Goal: Information Seeking & Learning: Check status

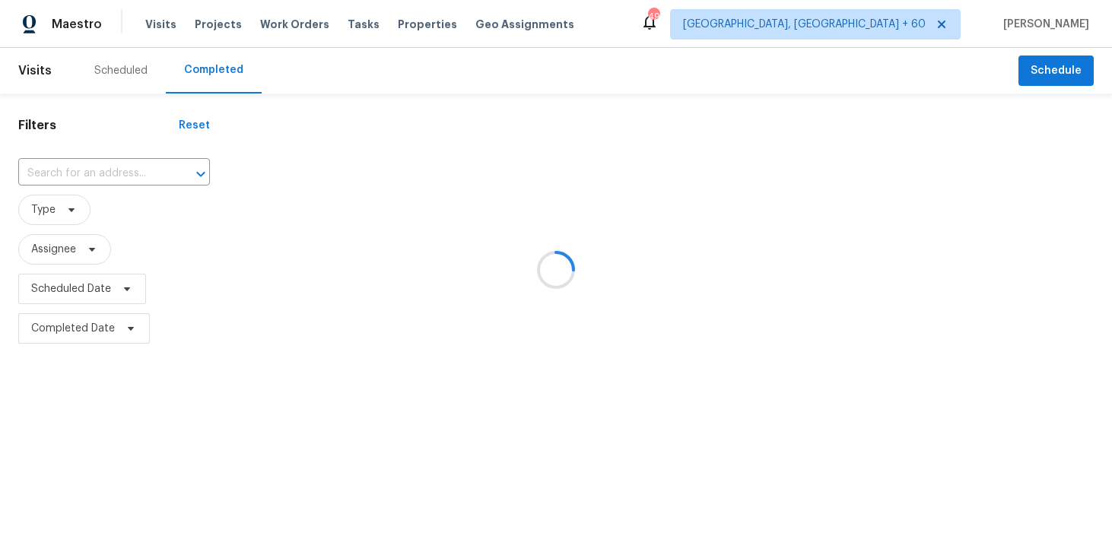
click at [211, 71] on div at bounding box center [556, 269] width 1112 height 539
click at [84, 172] on div at bounding box center [556, 269] width 1112 height 539
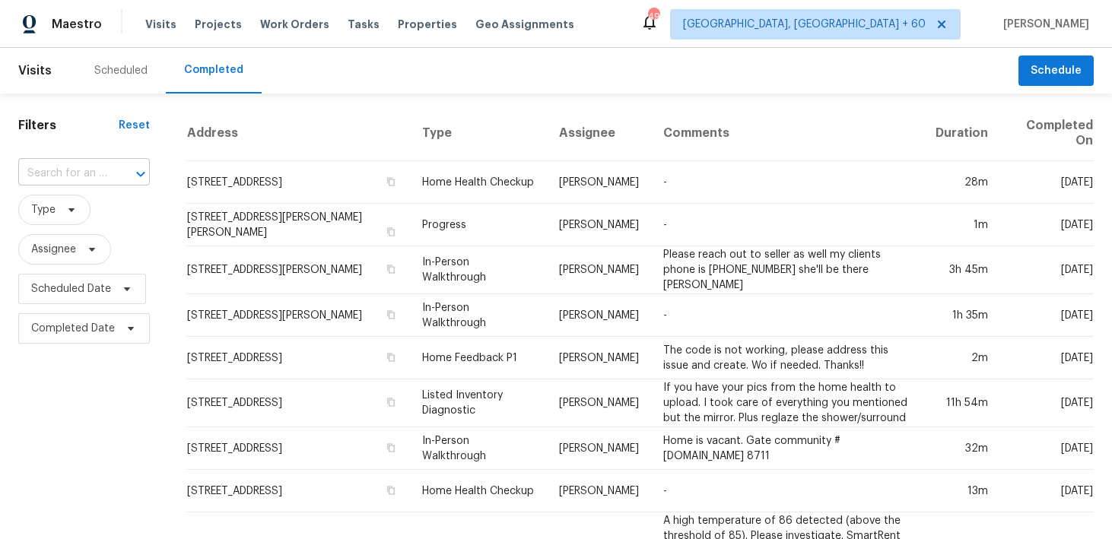
click at [81, 172] on input "text" at bounding box center [62, 174] width 89 height 24
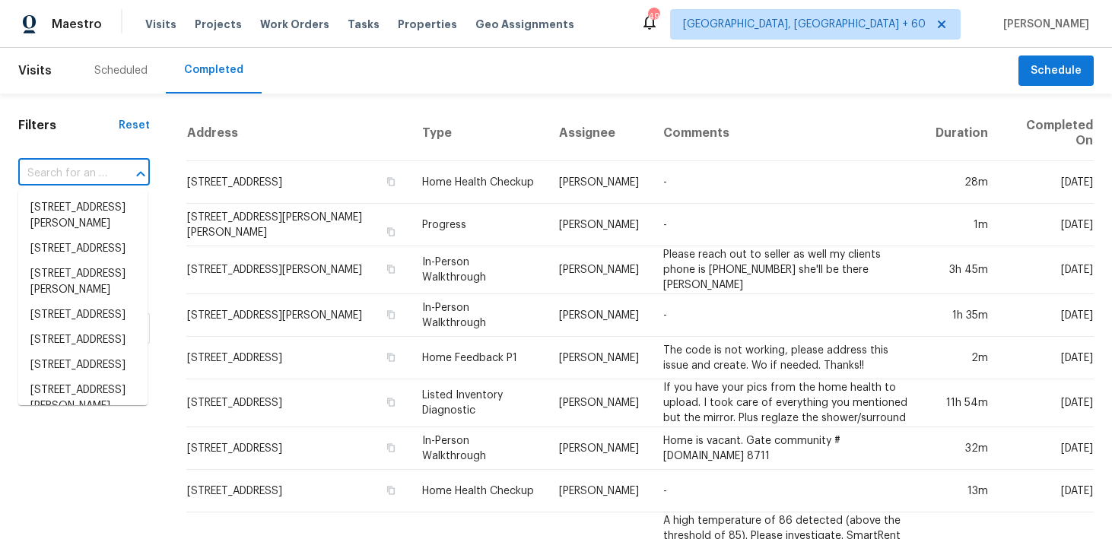
paste input "[STREET_ADDRESS]"
type input "[STREET_ADDRESS]"
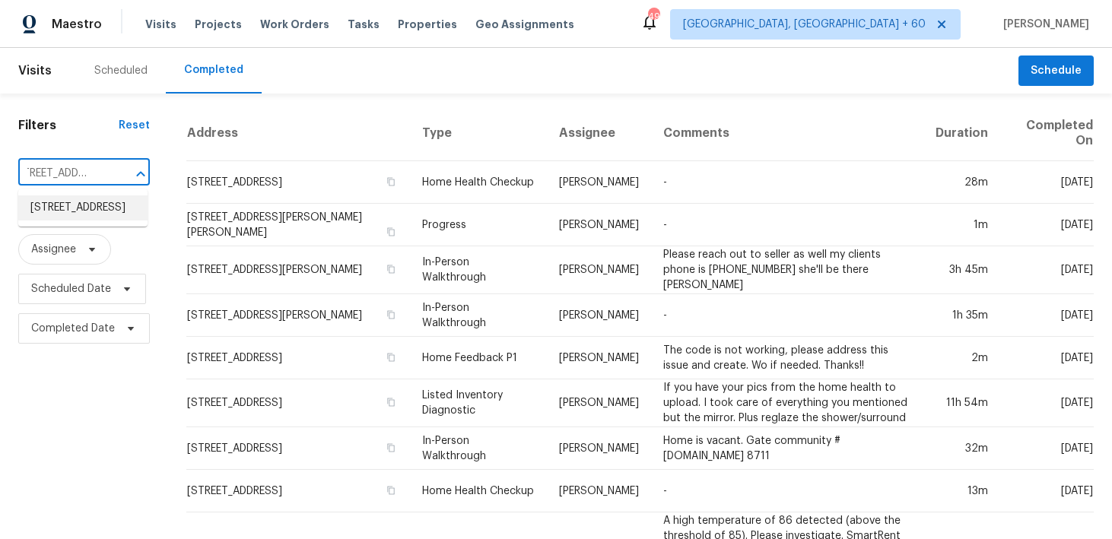
click at [52, 209] on li "[STREET_ADDRESS]" at bounding box center [82, 207] width 129 height 25
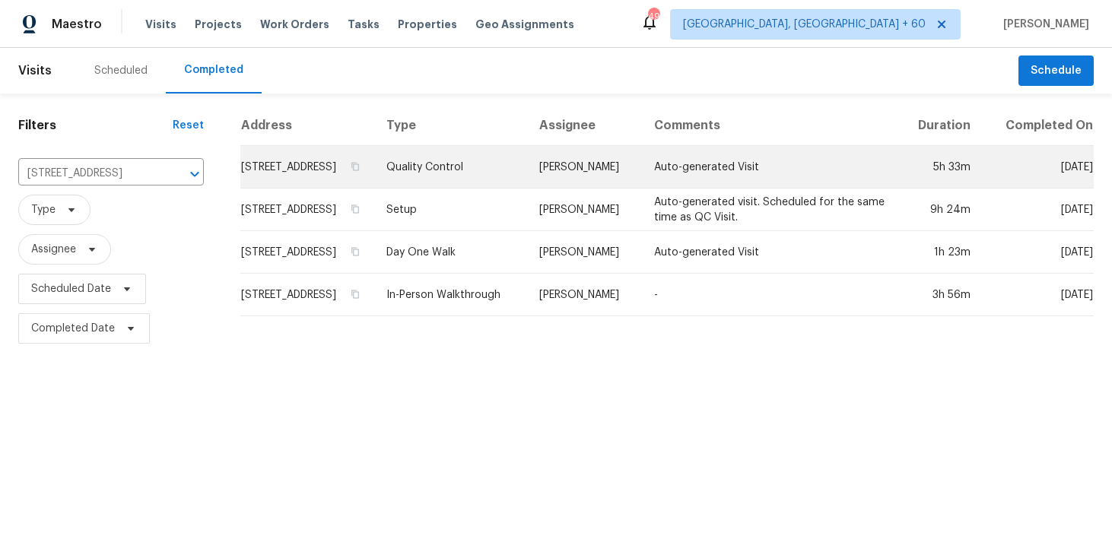
click at [465, 188] on td "Quality Control" at bounding box center [450, 167] width 153 height 43
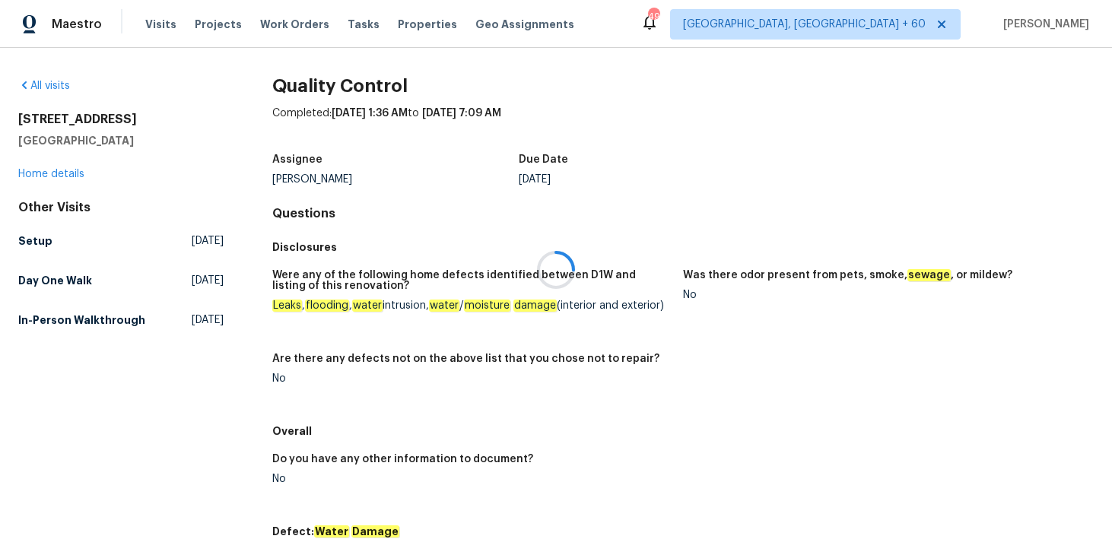
click at [49, 176] on div at bounding box center [556, 269] width 1112 height 539
click at [43, 174] on link "Home details" at bounding box center [51, 174] width 66 height 11
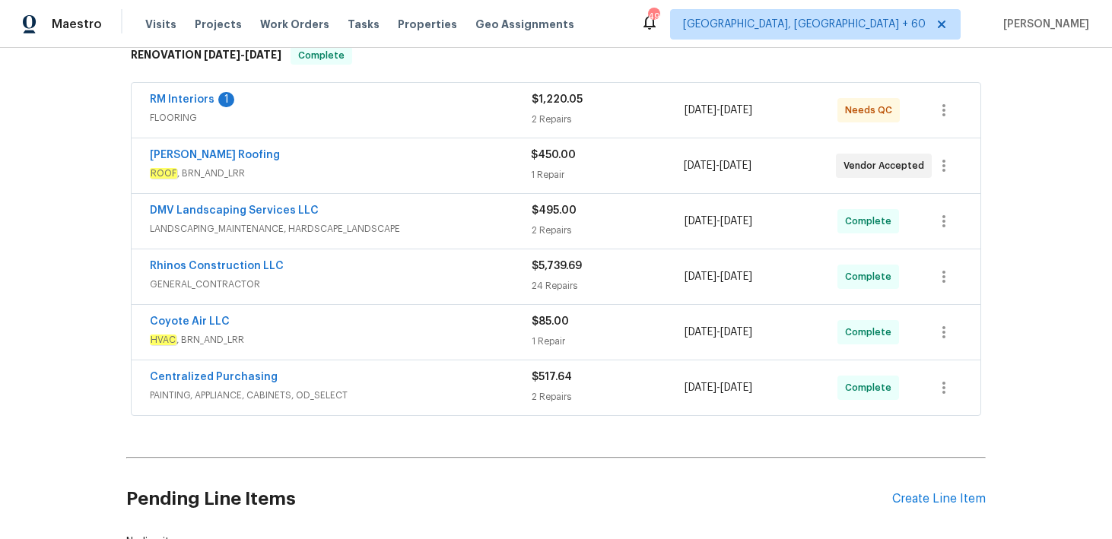
scroll to position [313, 0]
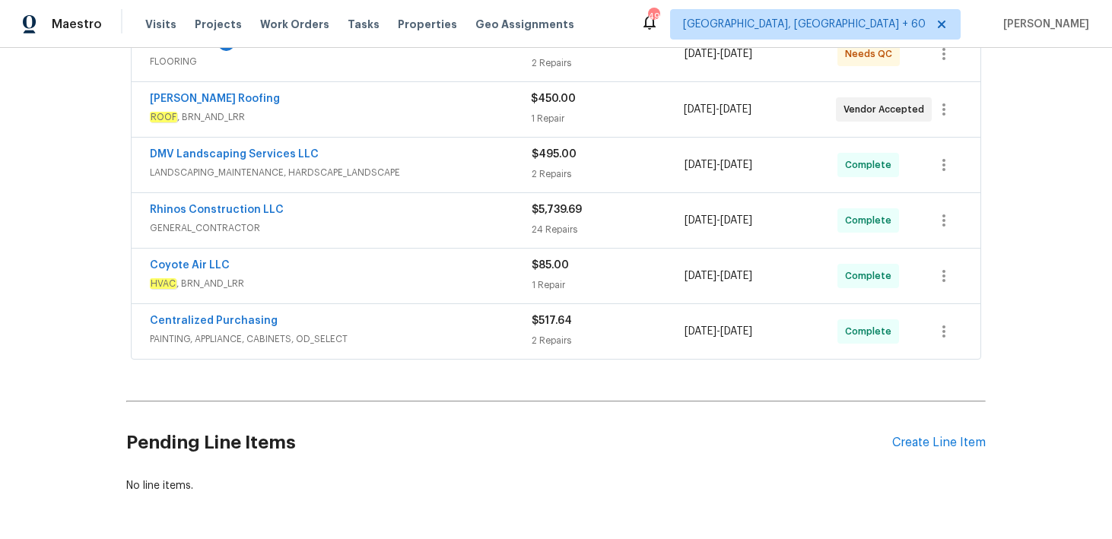
click at [544, 351] on div "Centralized Purchasing PAINTING, APPLIANCE, CABINETS, OD_SELECT $517.64 2 Repai…" at bounding box center [556, 331] width 848 height 55
click at [158, 21] on span "Visits" at bounding box center [160, 24] width 31 height 15
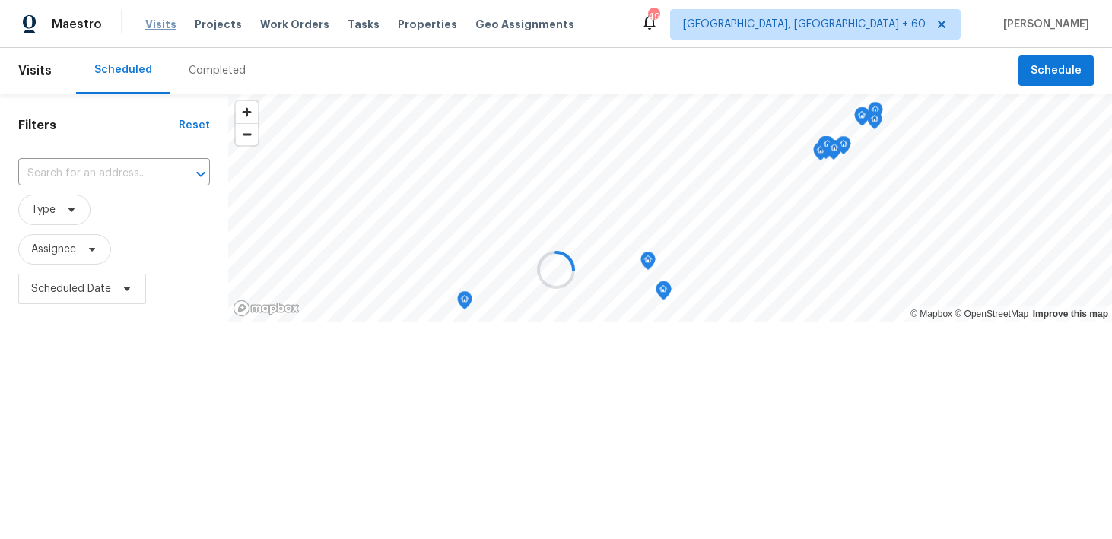
click at [158, 21] on div at bounding box center [556, 269] width 1112 height 539
click at [189, 68] on div at bounding box center [556, 269] width 1112 height 539
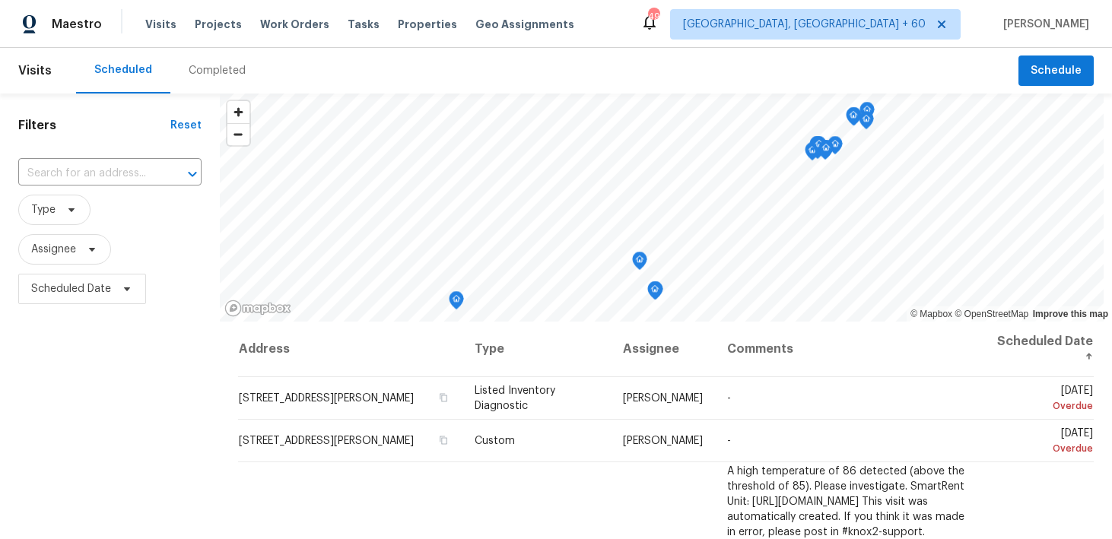
click at [196, 69] on div "Completed" at bounding box center [217, 70] width 57 height 15
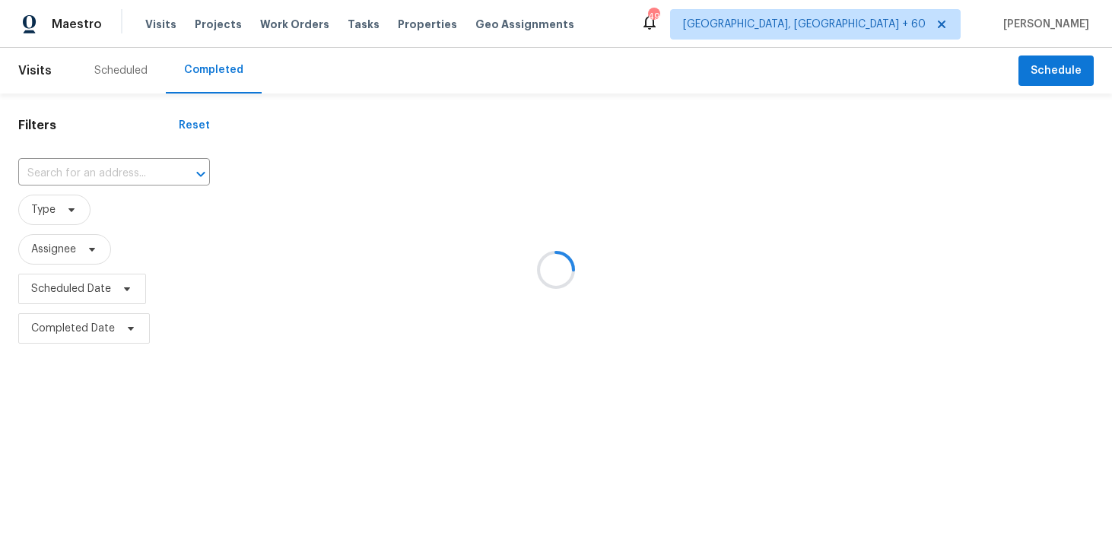
click at [105, 170] on div at bounding box center [556, 269] width 1112 height 539
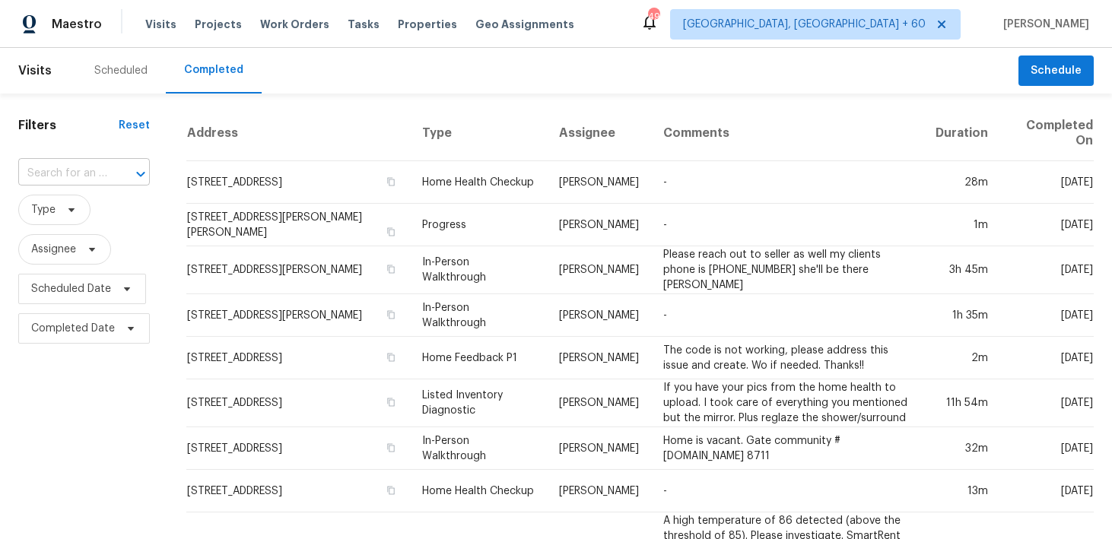
click at [59, 176] on input "text" at bounding box center [62, 174] width 89 height 24
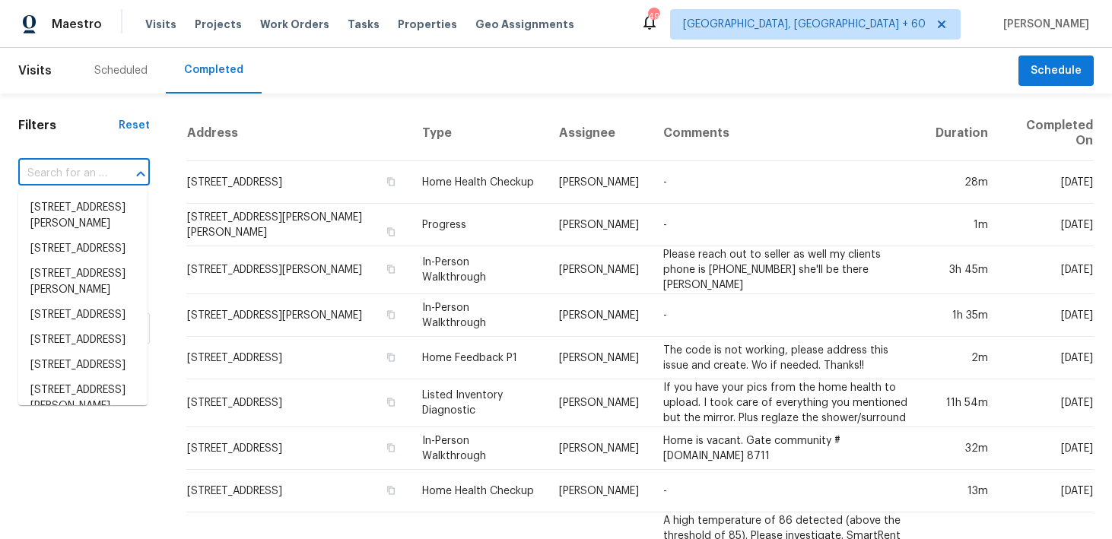
paste input "[STREET_ADDRESS]"
type input "[STREET_ADDRESS]"
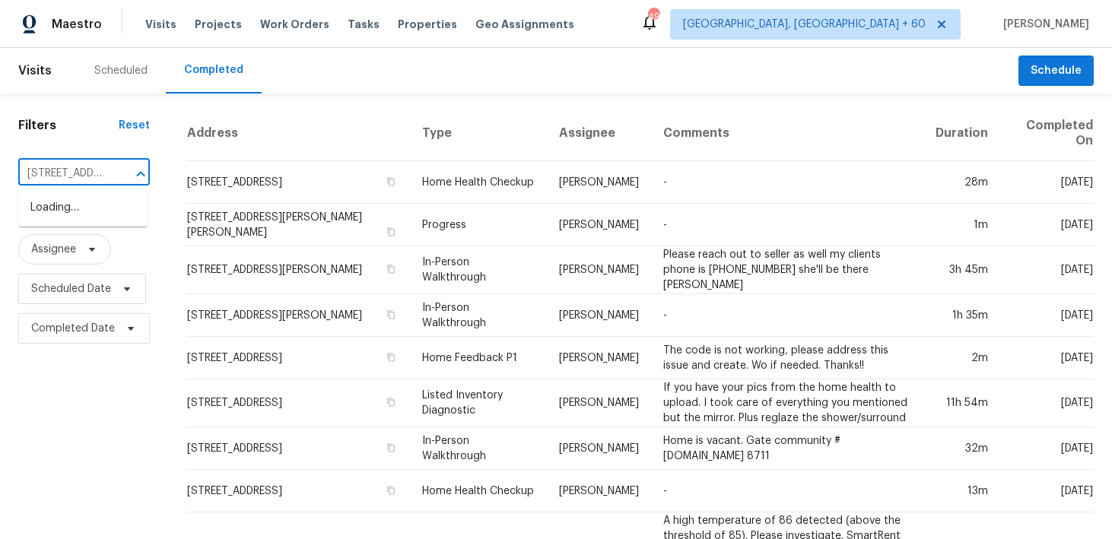
scroll to position [0, 119]
click at [62, 211] on li "[STREET_ADDRESS]" at bounding box center [82, 207] width 129 height 25
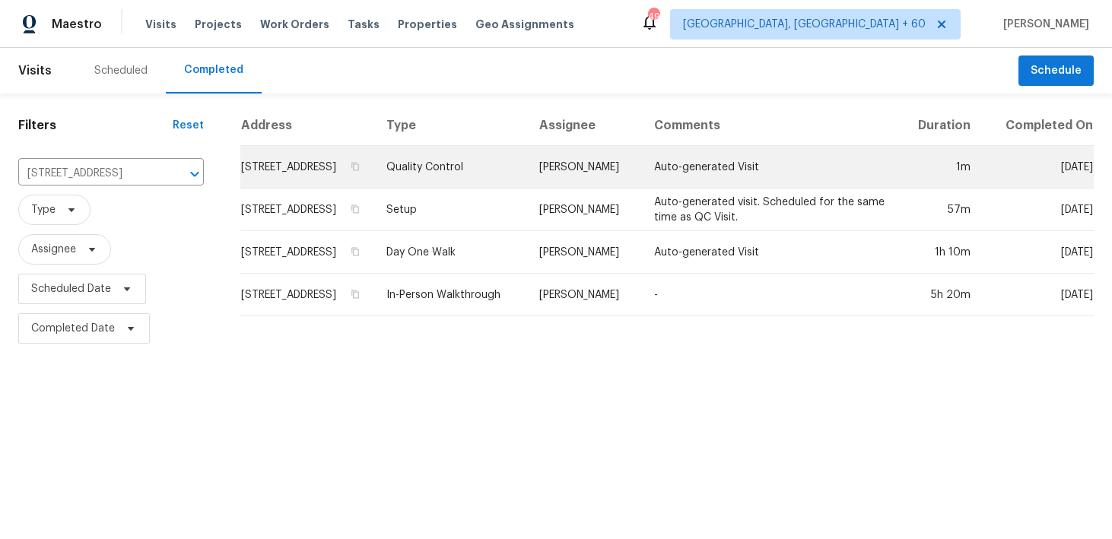
click at [471, 180] on td "Quality Control" at bounding box center [450, 167] width 153 height 43
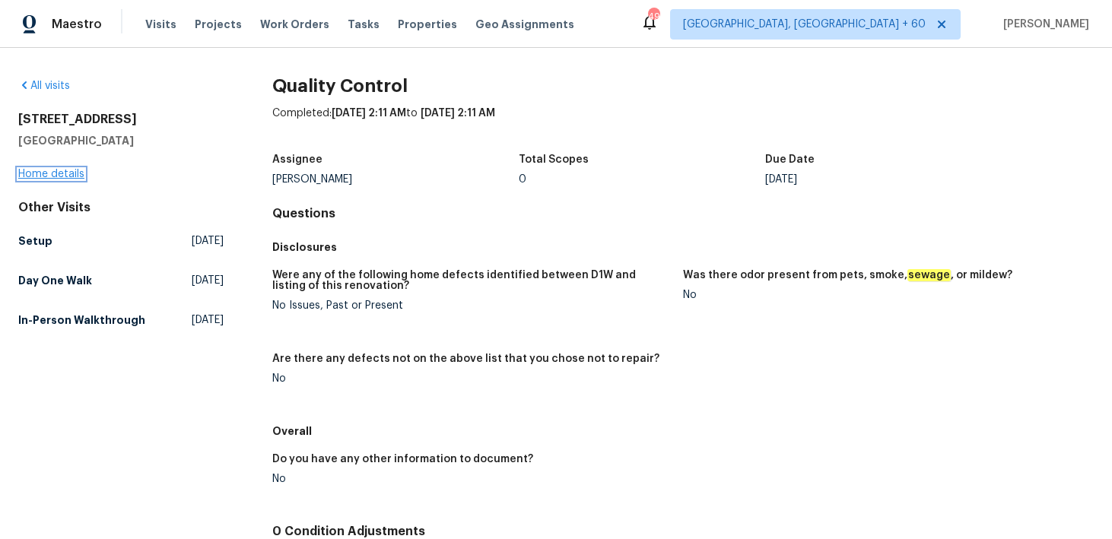
click at [40, 175] on link "Home details" at bounding box center [51, 174] width 66 height 11
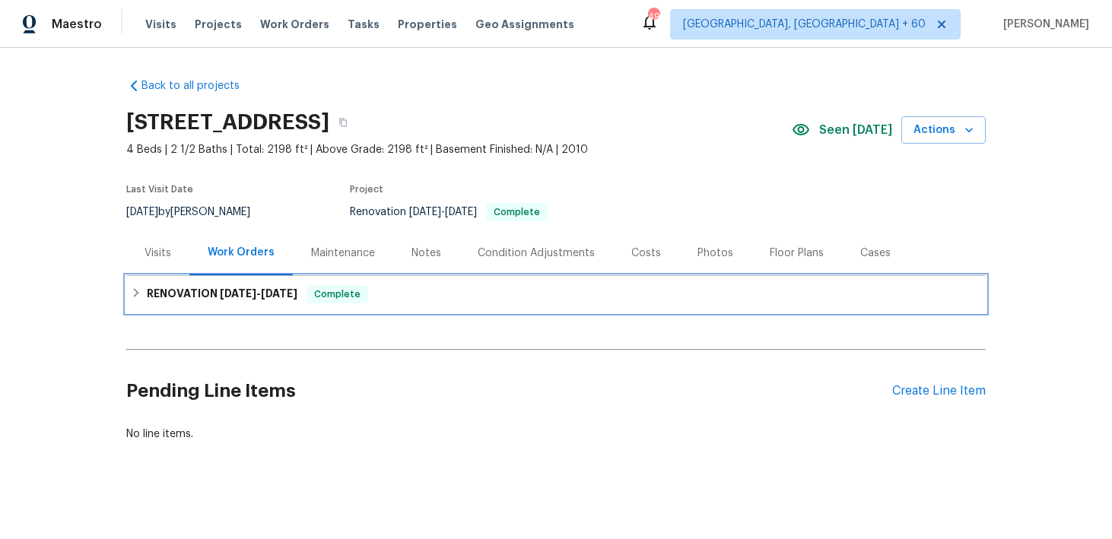
click at [404, 299] on div "RENOVATION [DATE] - [DATE] Complete" at bounding box center [556, 294] width 850 height 18
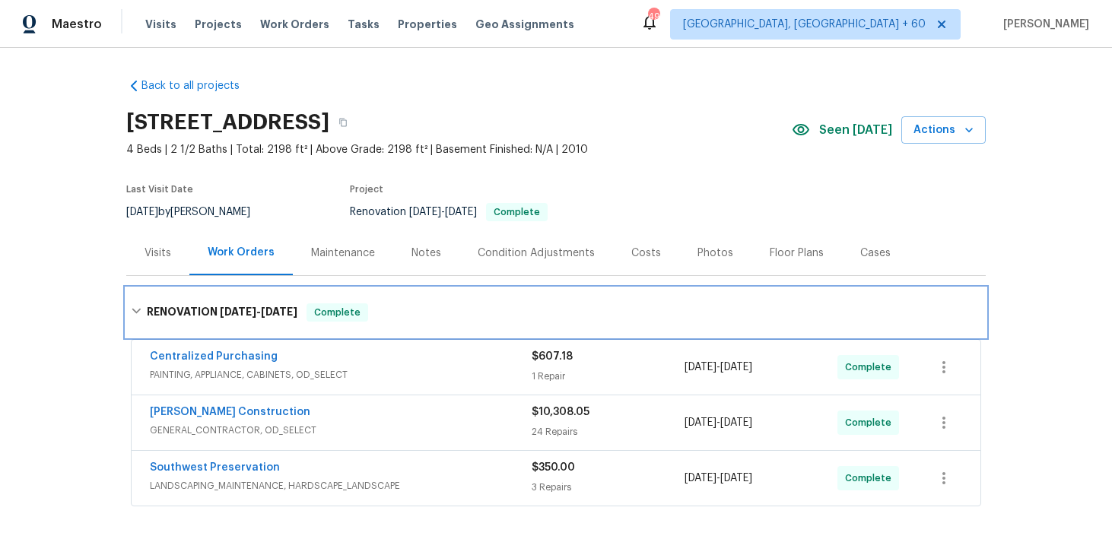
scroll to position [61, 0]
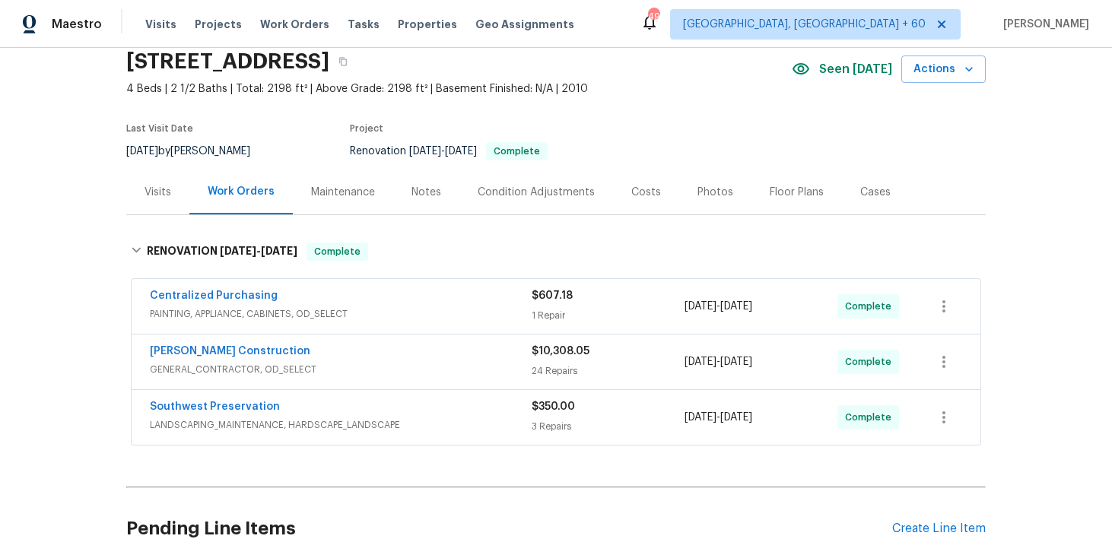
click at [543, 368] on div "24 Repairs" at bounding box center [607, 370] width 153 height 15
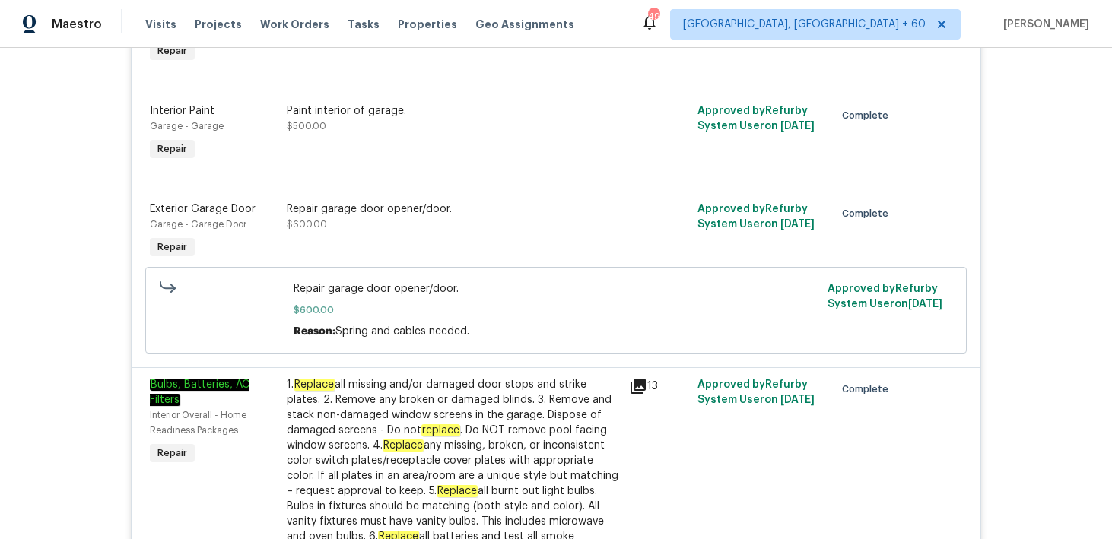
scroll to position [0, 0]
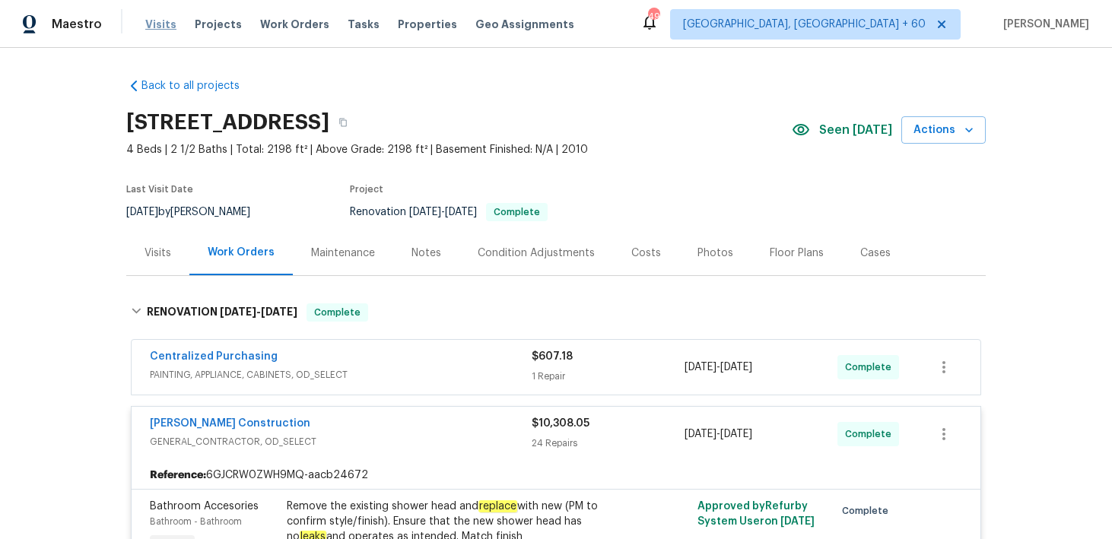
click at [160, 26] on span "Visits" at bounding box center [160, 24] width 31 height 15
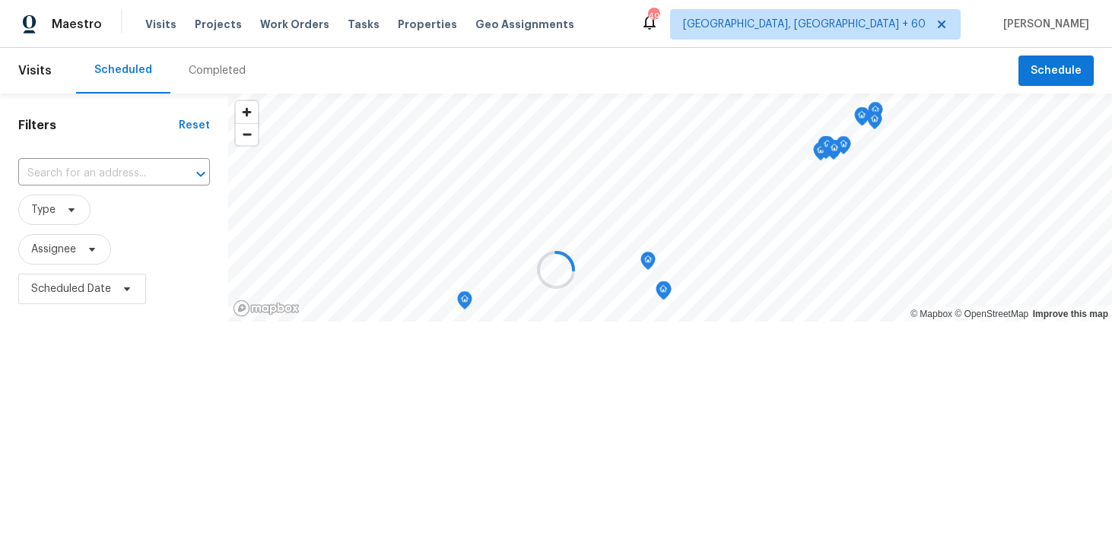
click at [209, 73] on div at bounding box center [556, 269] width 1112 height 539
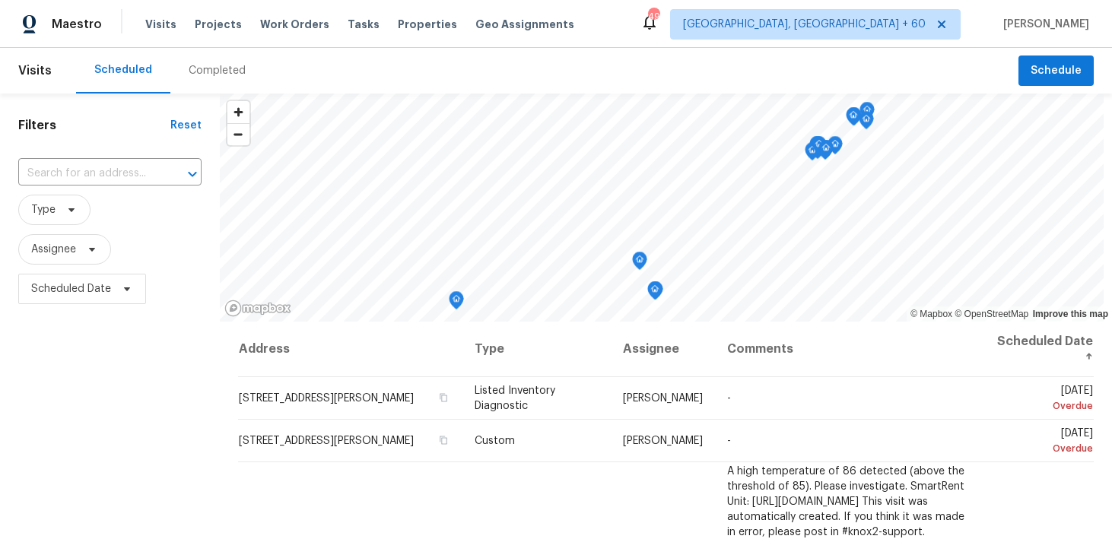
click at [213, 76] on div "Completed" at bounding box center [217, 70] width 57 height 15
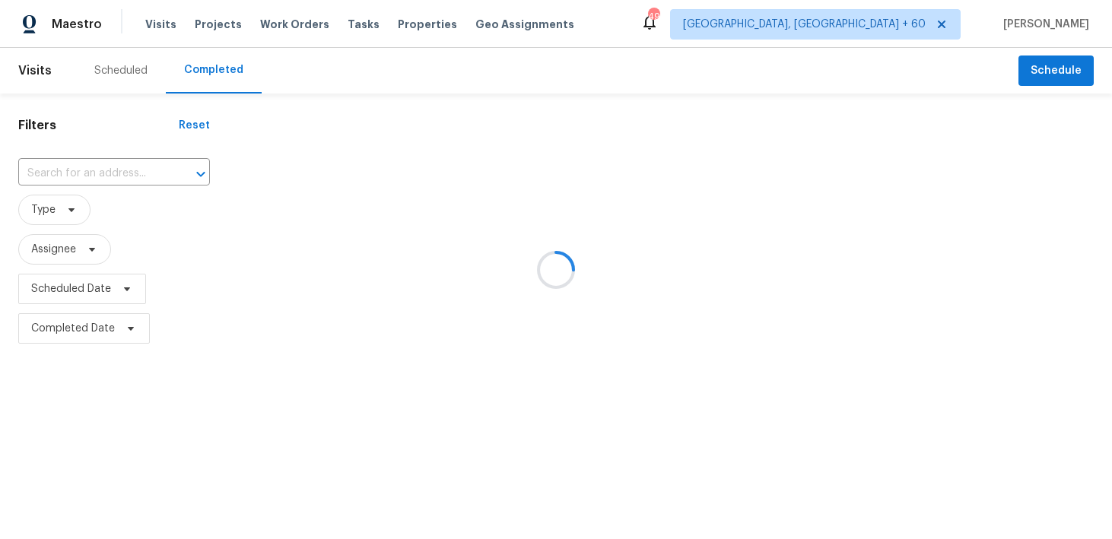
click at [95, 166] on div at bounding box center [556, 269] width 1112 height 539
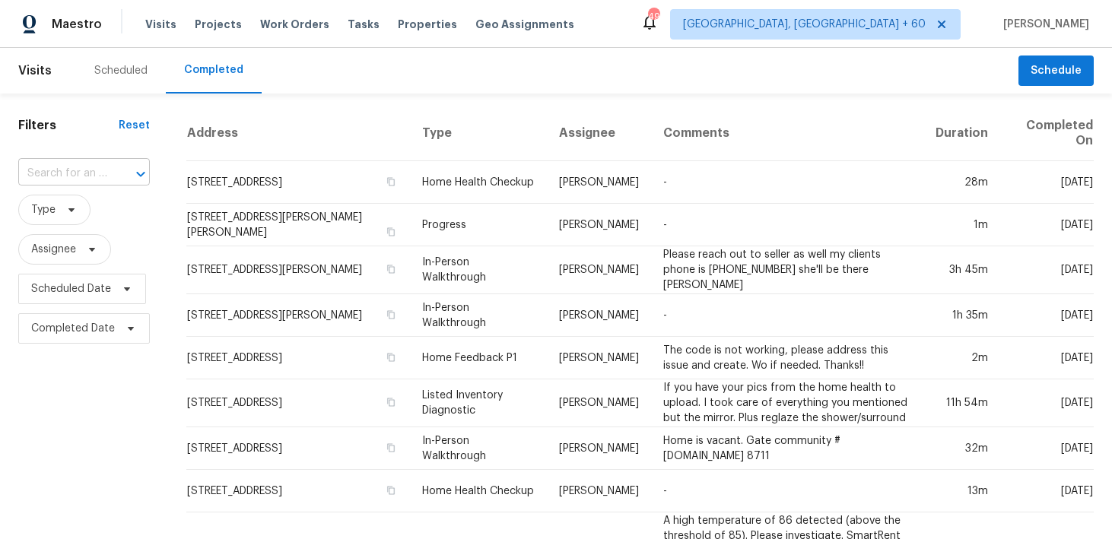
click at [96, 168] on input "text" at bounding box center [62, 174] width 89 height 24
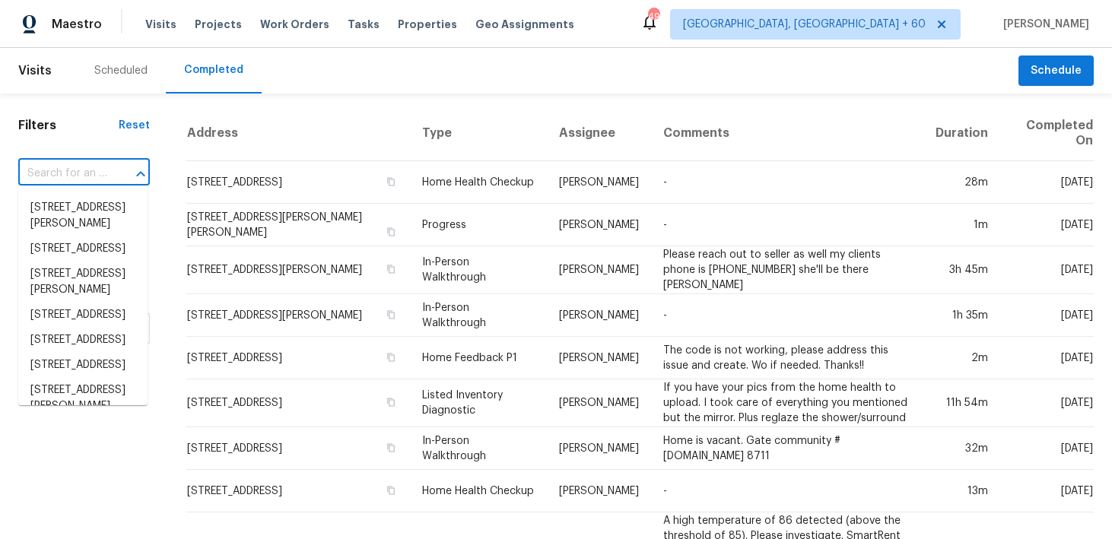
paste input "[STREET_ADDRESS]"
type input "[STREET_ADDRESS]"
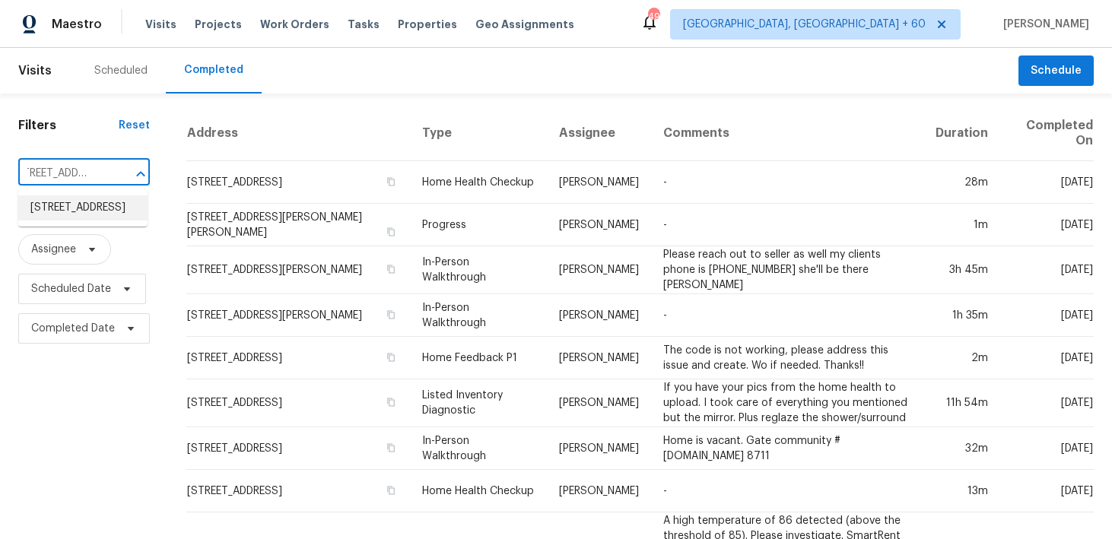
click at [82, 209] on li "[STREET_ADDRESS]" at bounding box center [82, 207] width 129 height 25
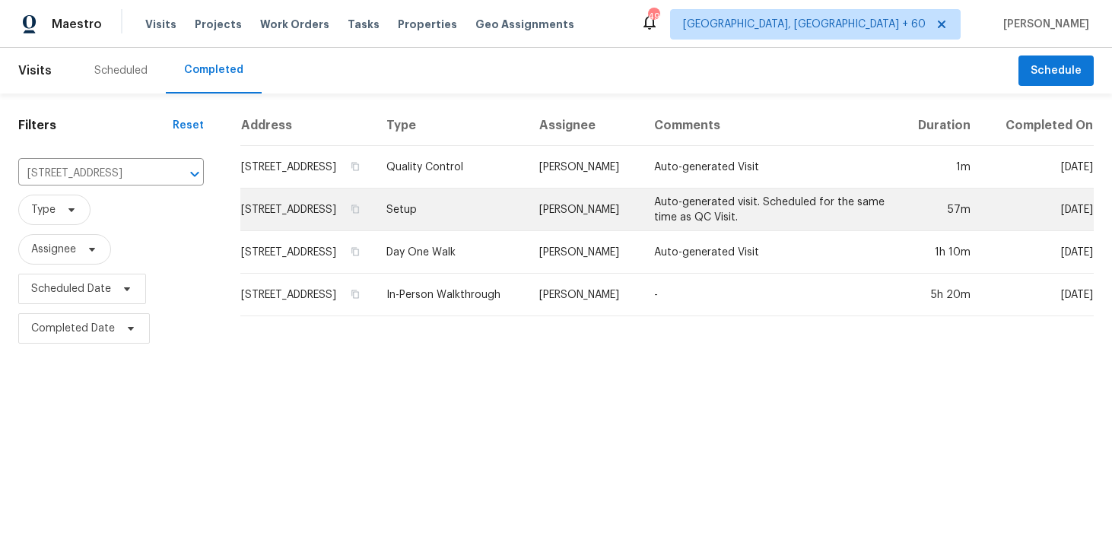
click at [463, 220] on td "Setup" at bounding box center [450, 210] width 153 height 43
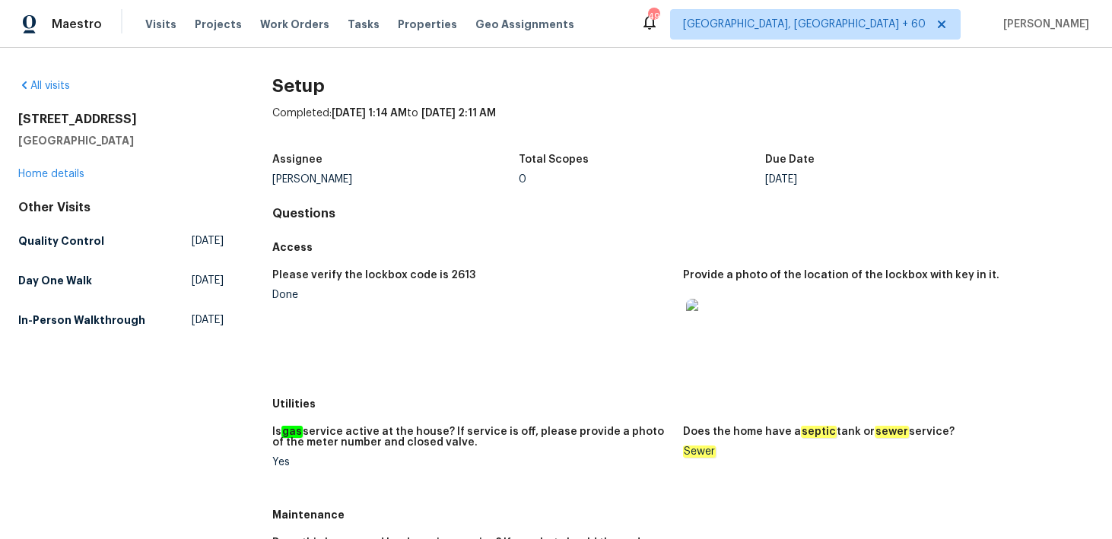
click at [56, 181] on div "[STREET_ADDRESS] Home details" at bounding box center [120, 147] width 205 height 70
click at [41, 177] on link "Home details" at bounding box center [51, 174] width 66 height 11
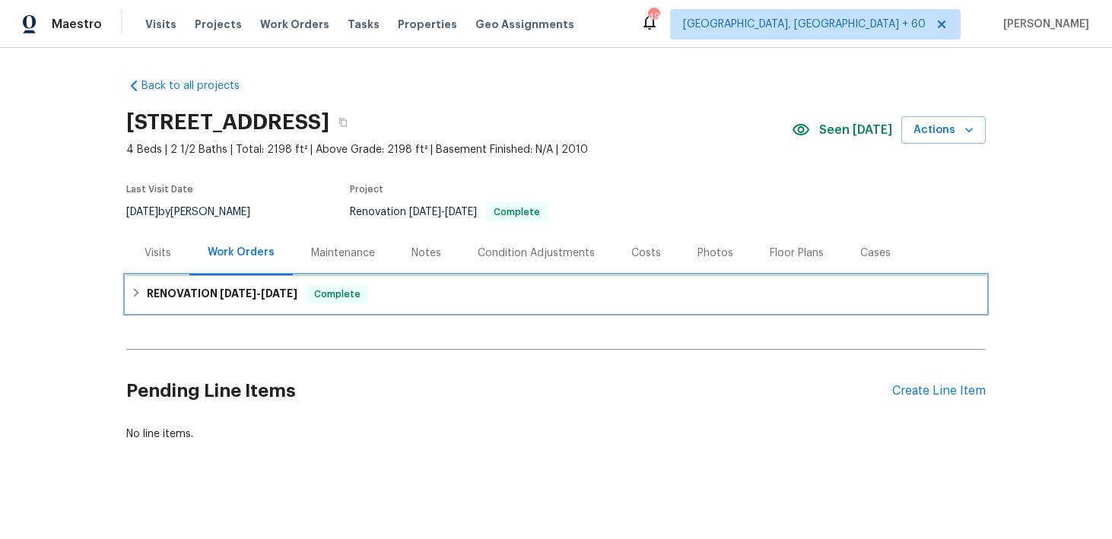
click at [425, 287] on div "RENOVATION [DATE] - [DATE] Complete" at bounding box center [556, 294] width 850 height 18
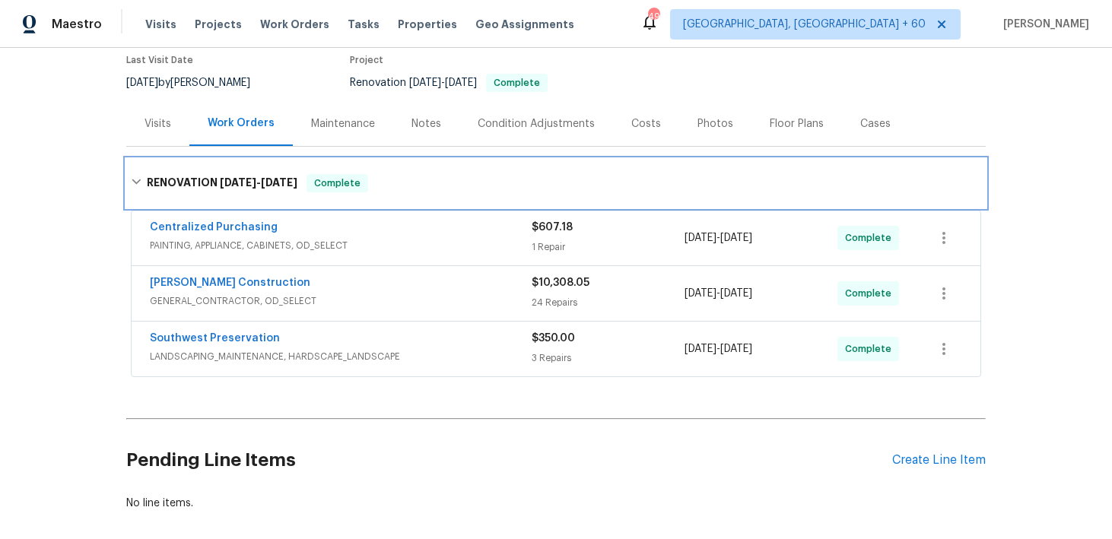
scroll to position [189, 0]
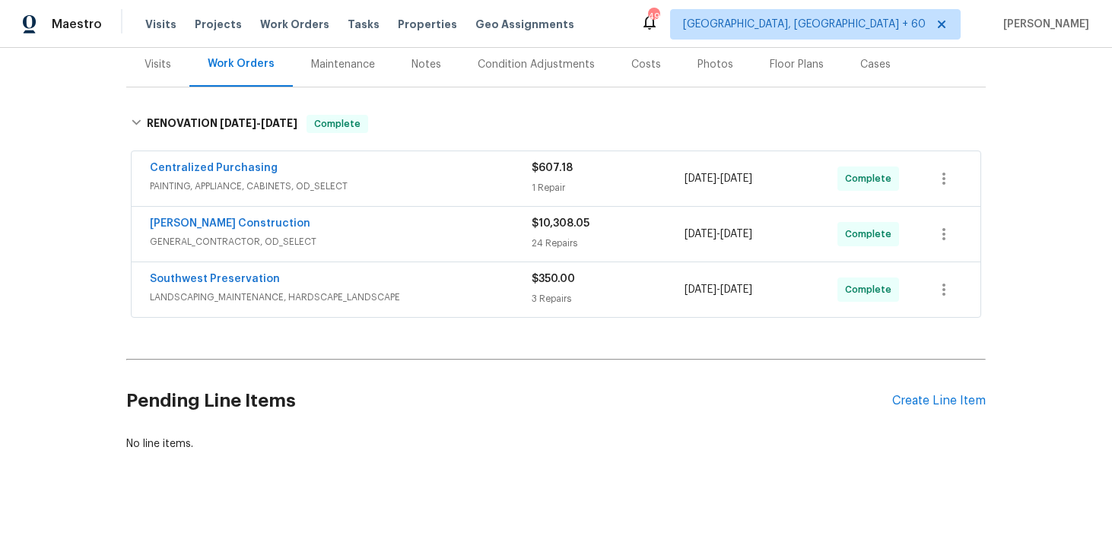
click at [545, 306] on div "$350.00 3 Repairs" at bounding box center [607, 289] width 153 height 36
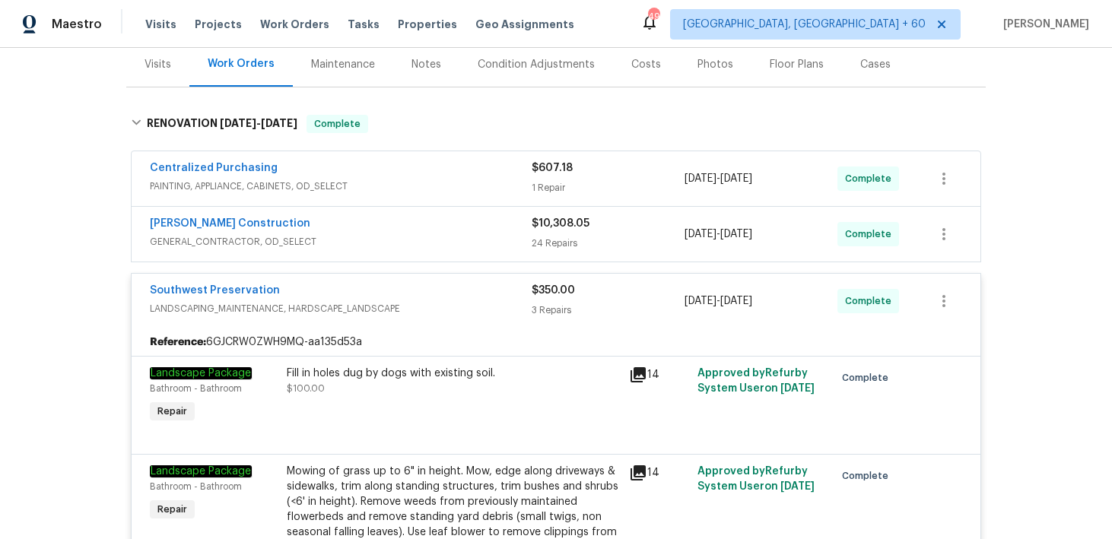
click at [550, 243] on div "24 Repairs" at bounding box center [607, 243] width 153 height 15
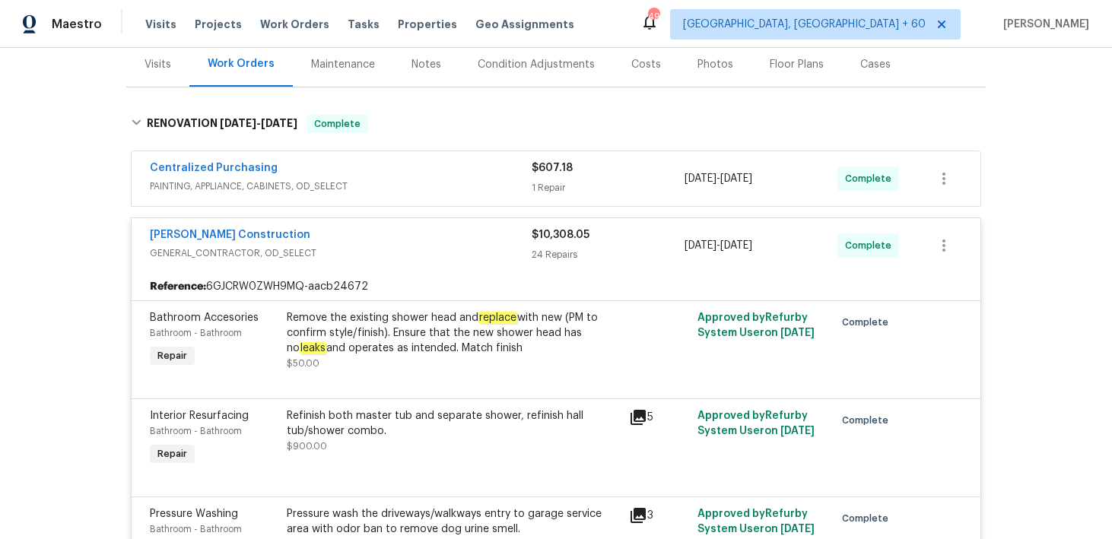
click at [544, 185] on div "1 Repair" at bounding box center [607, 187] width 153 height 15
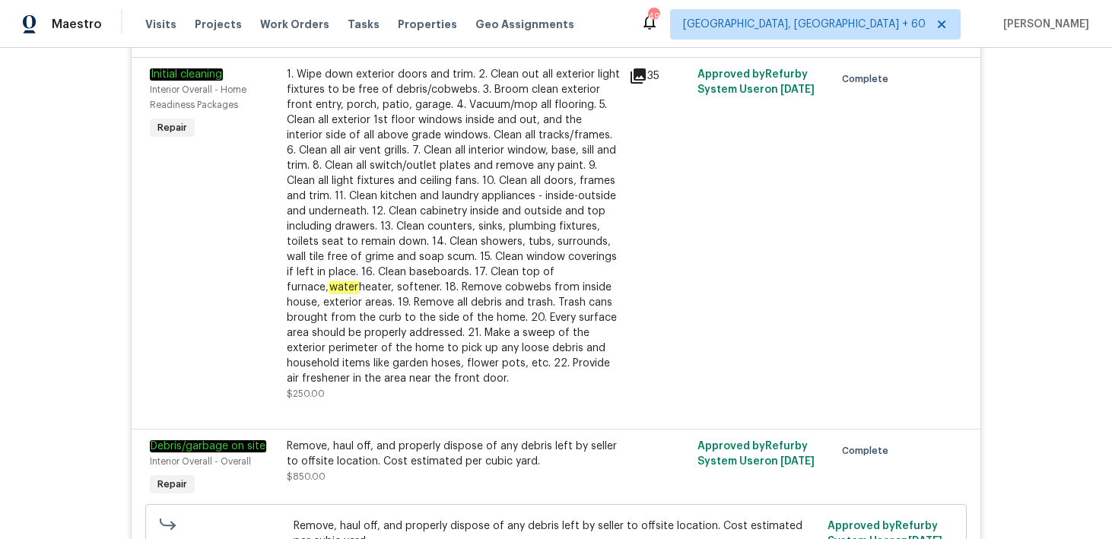
scroll to position [1974, 0]
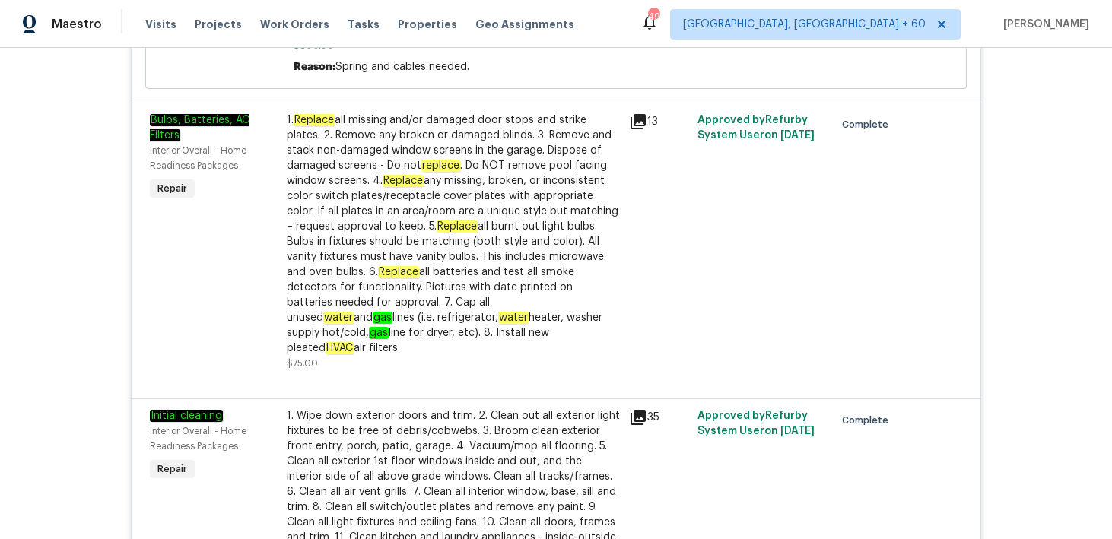
click at [618, 195] on div "1. Replace all missing and/or damaged door stops and strike plates. 2. Remove a…" at bounding box center [453, 234] width 333 height 243
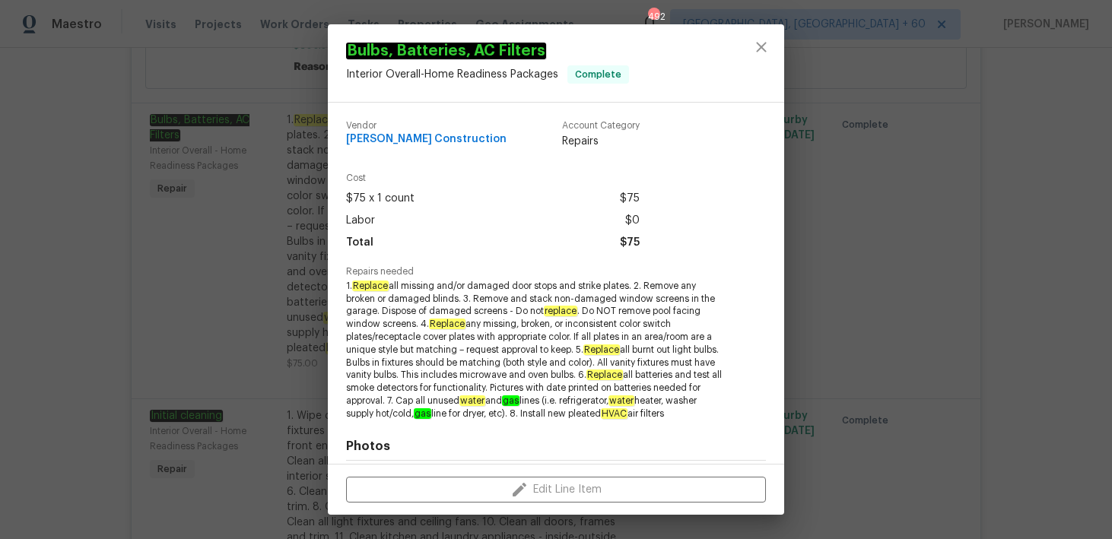
scroll to position [225, 0]
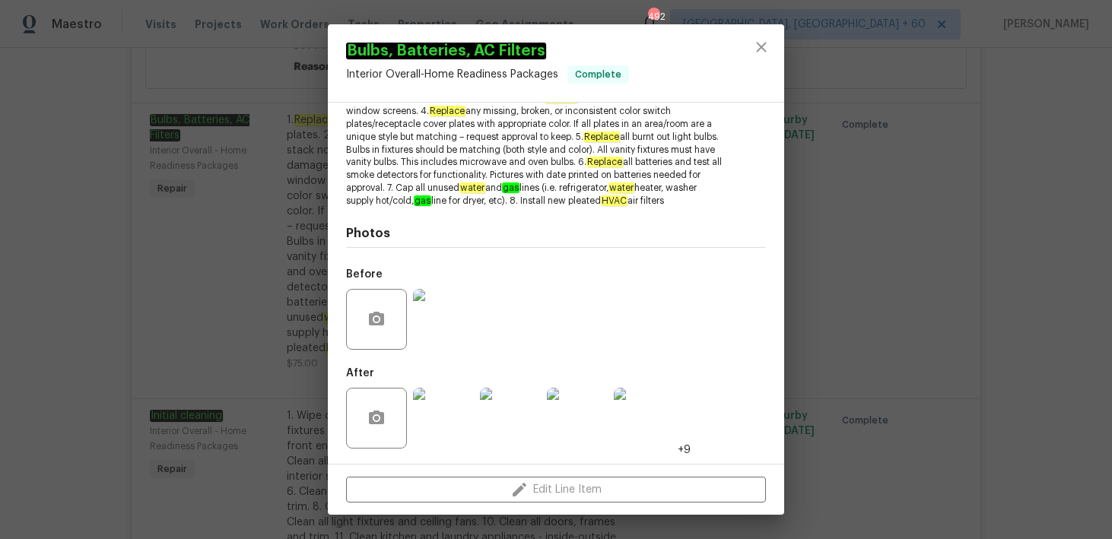
click at [446, 323] on img at bounding box center [443, 319] width 61 height 61
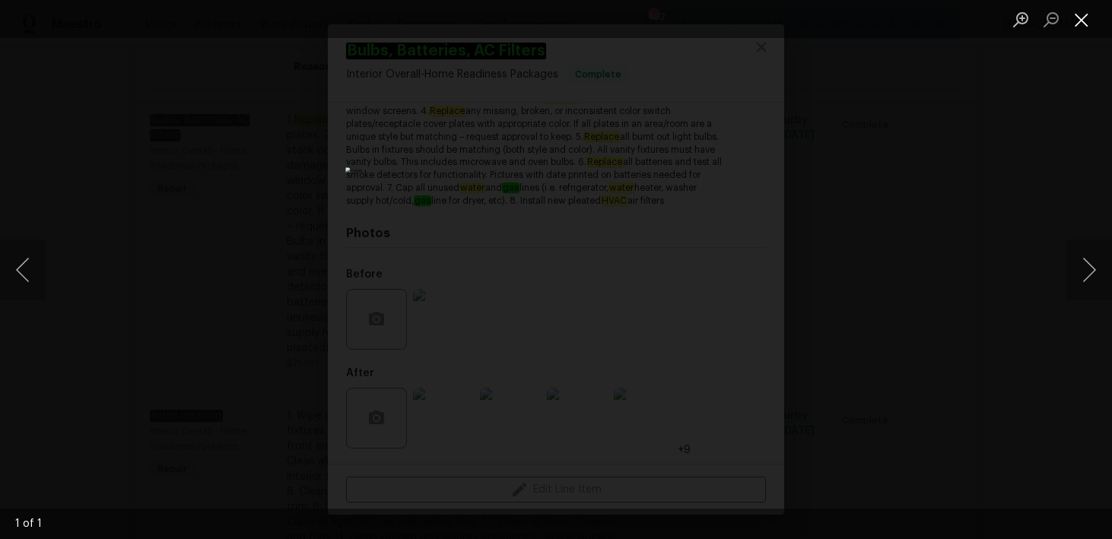
click at [1087, 27] on button "Close lightbox" at bounding box center [1081, 19] width 30 height 27
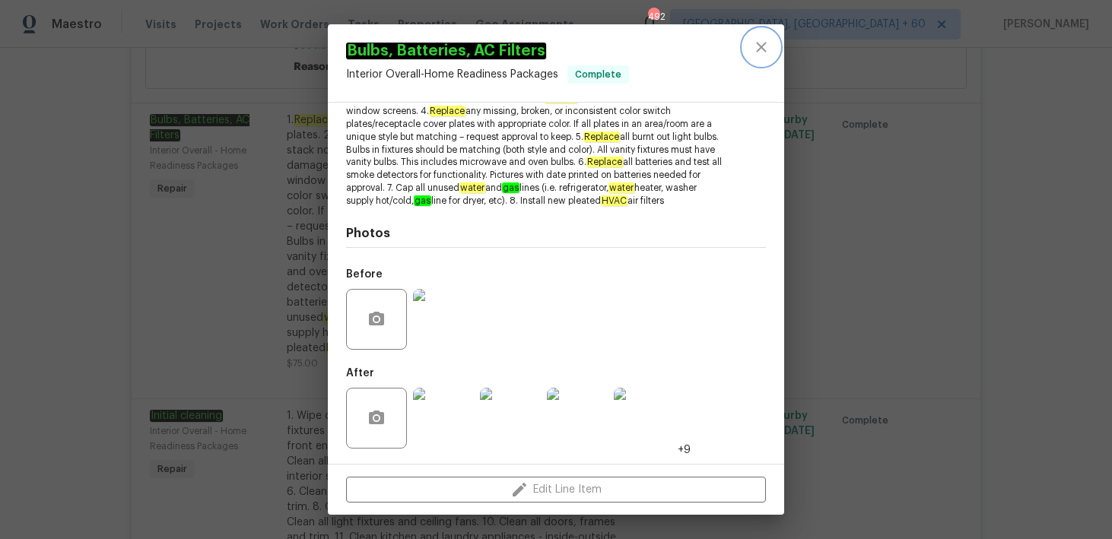
click at [758, 60] on button "close" at bounding box center [761, 47] width 36 height 36
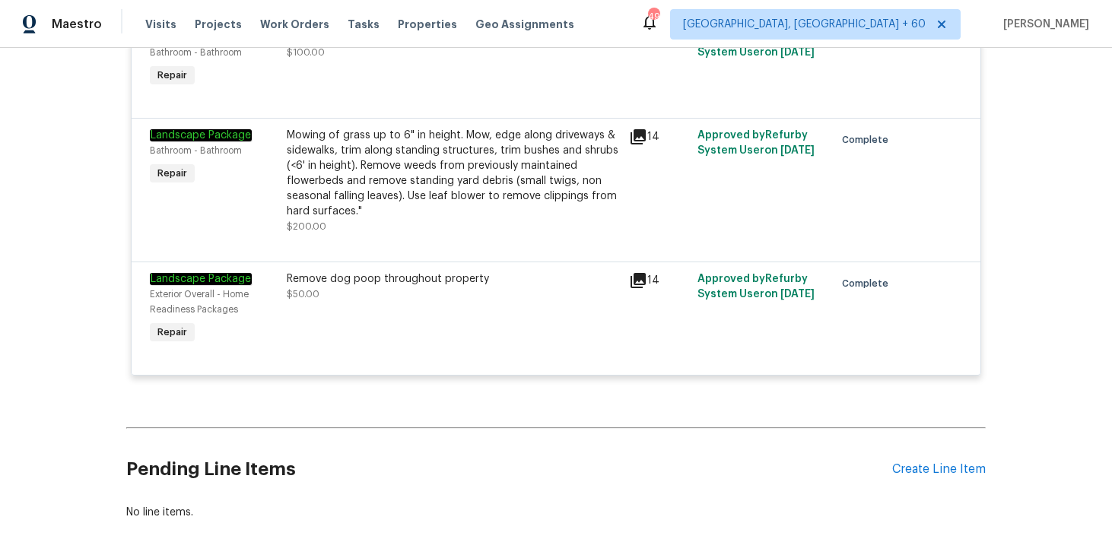
scroll to position [4012, 0]
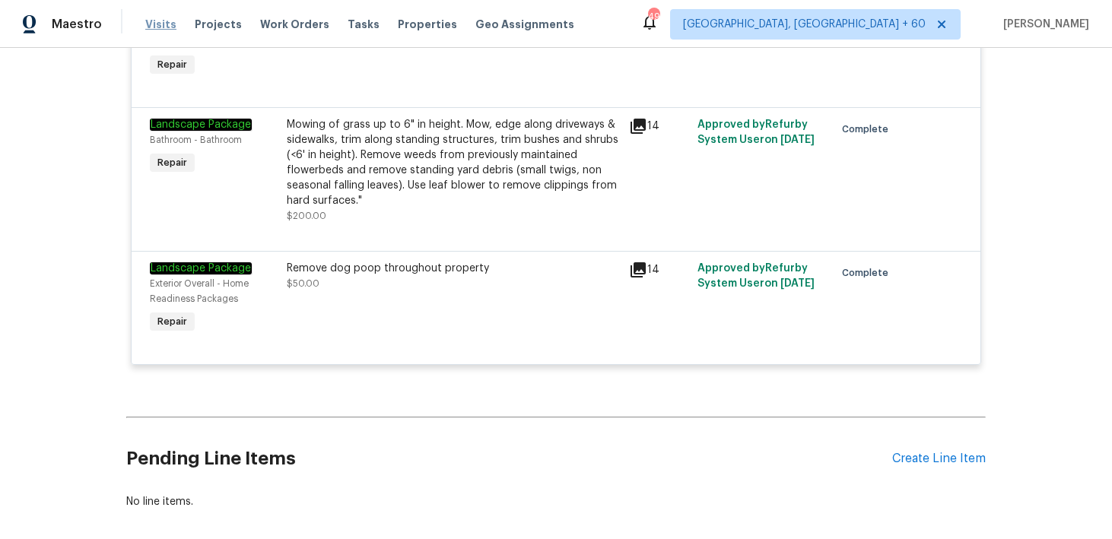
click at [151, 27] on span "Visits" at bounding box center [160, 24] width 31 height 15
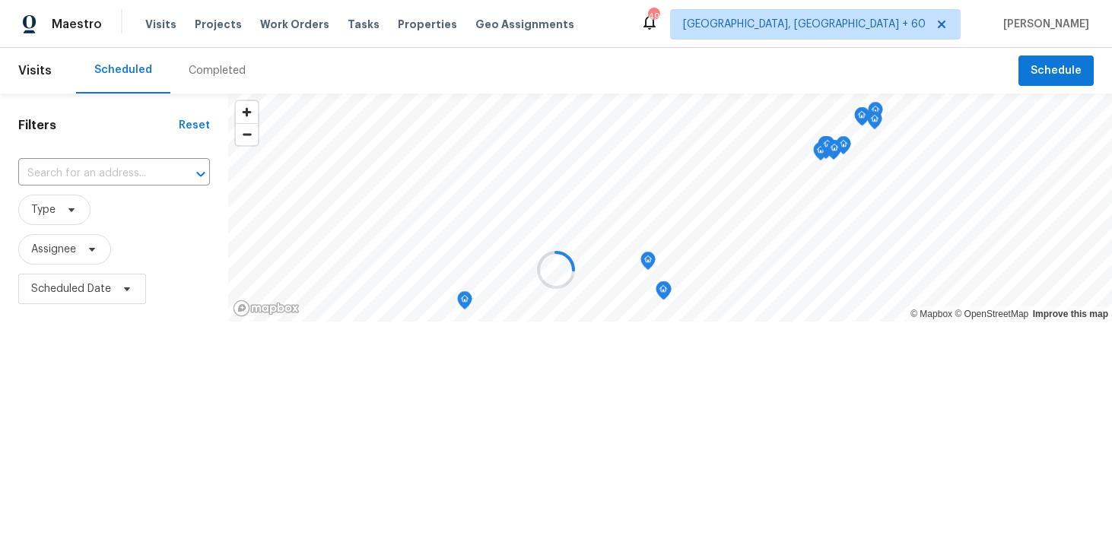
click at [195, 67] on div at bounding box center [556, 269] width 1112 height 539
click at [207, 75] on div at bounding box center [556, 269] width 1112 height 539
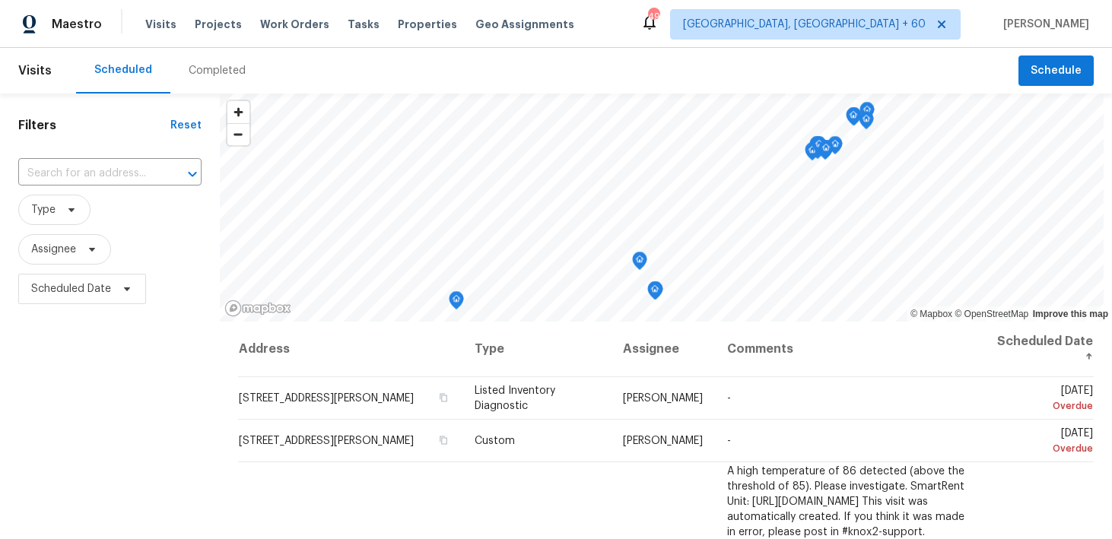
click at [195, 66] on div "Completed" at bounding box center [217, 70] width 57 height 15
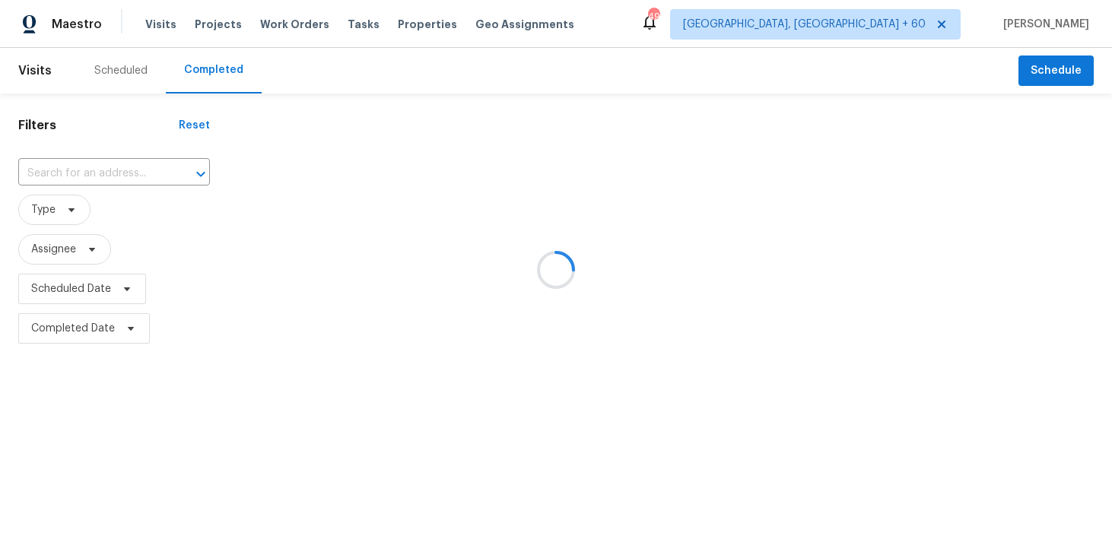
click at [85, 168] on div at bounding box center [556, 269] width 1112 height 539
click at [55, 182] on div at bounding box center [556, 269] width 1112 height 539
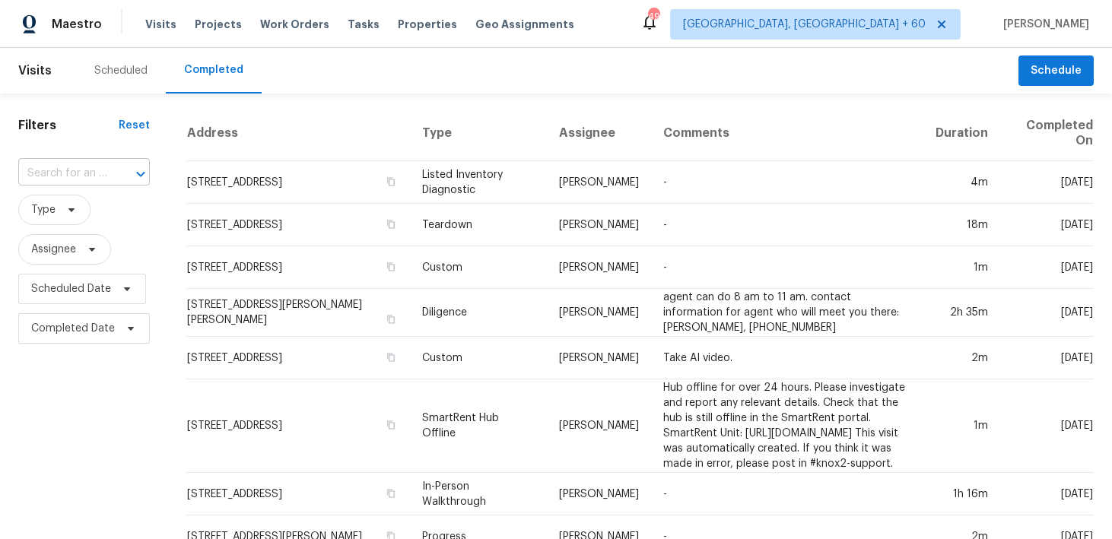
click at [42, 171] on input "text" at bounding box center [62, 174] width 89 height 24
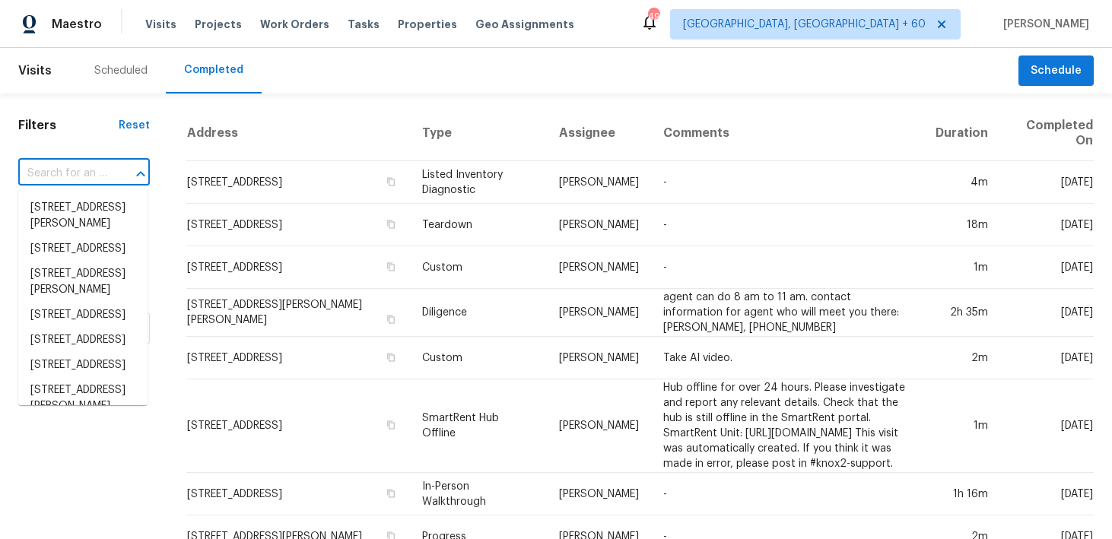
paste input "[STREET_ADDRESS]"
type input "[STREET_ADDRESS]"
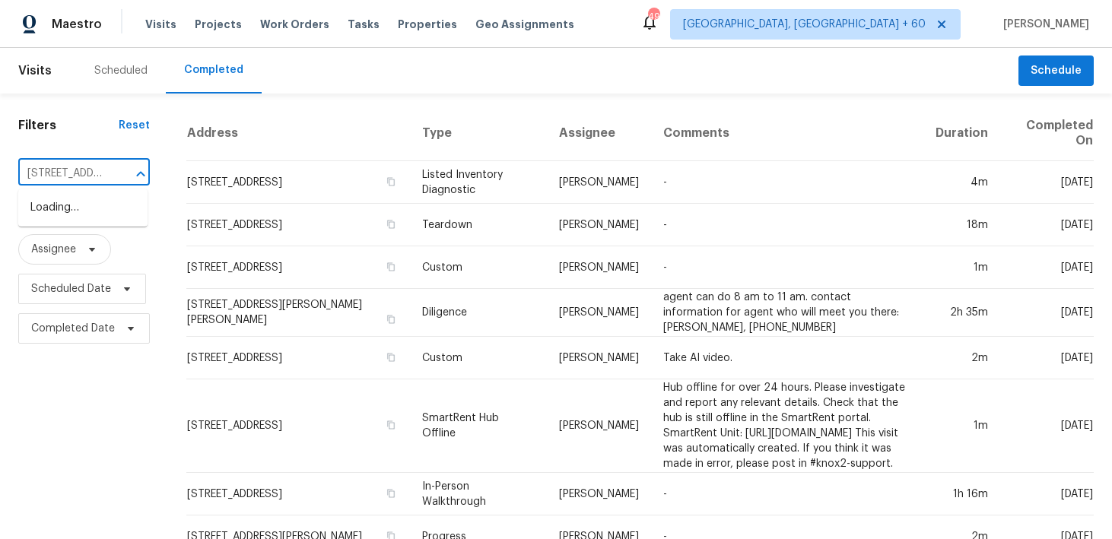
scroll to position [0, 112]
click at [65, 212] on li "[STREET_ADDRESS]" at bounding box center [82, 207] width 129 height 25
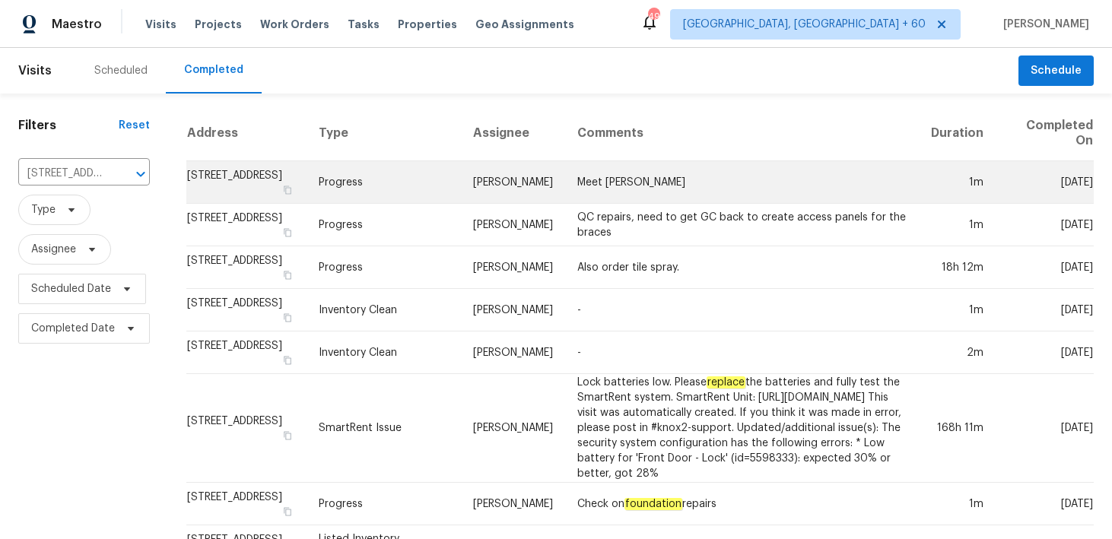
click at [379, 186] on td "Progress" at bounding box center [383, 182] width 154 height 43
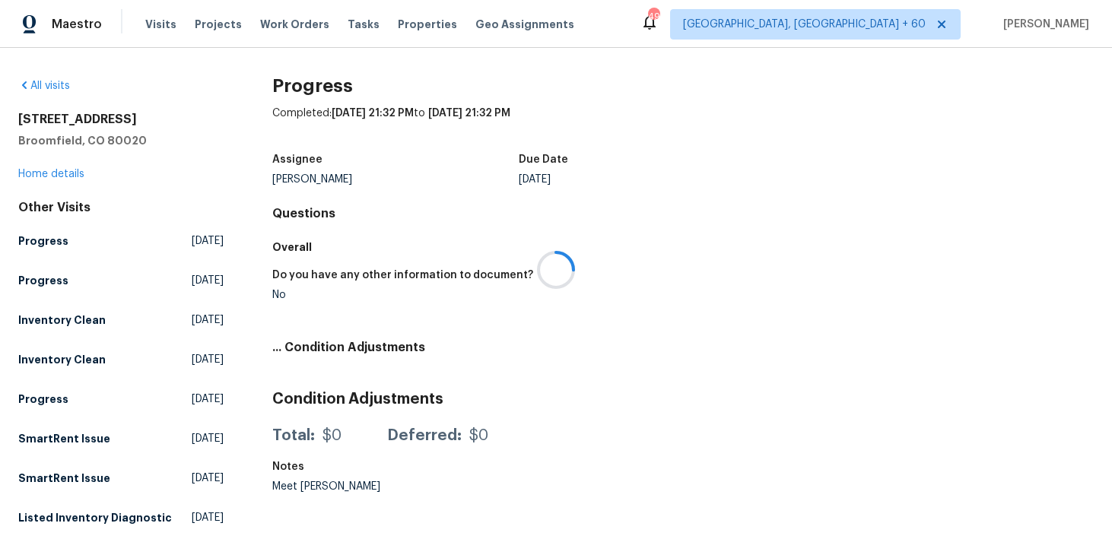
click at [41, 176] on div at bounding box center [556, 269] width 1112 height 539
click at [37, 173] on div at bounding box center [556, 269] width 1112 height 539
click at [37, 173] on link "Home details" at bounding box center [51, 174] width 66 height 11
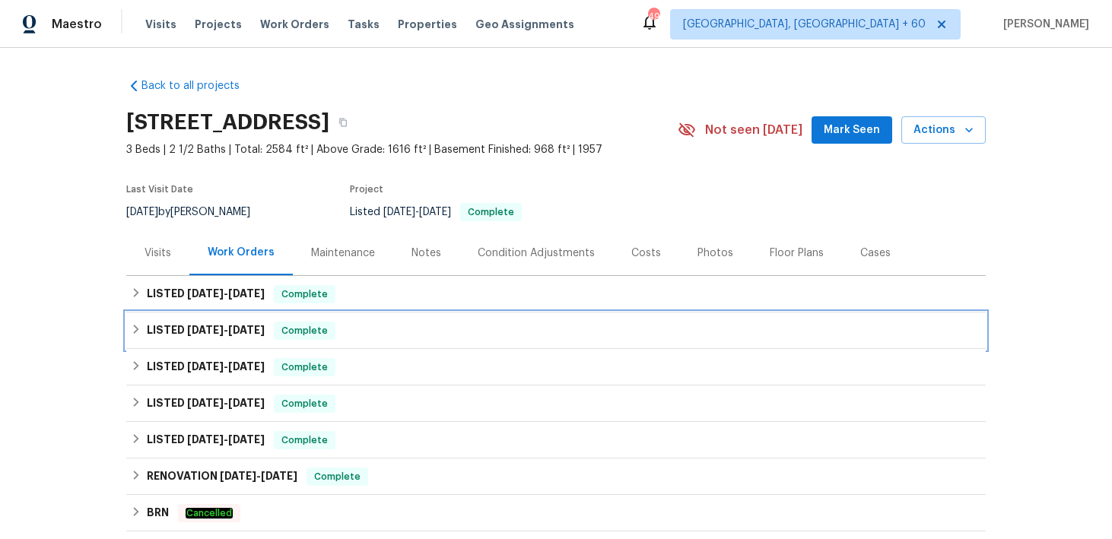
click at [360, 326] on div "LISTED [DATE] - [DATE] Complete" at bounding box center [556, 331] width 850 height 18
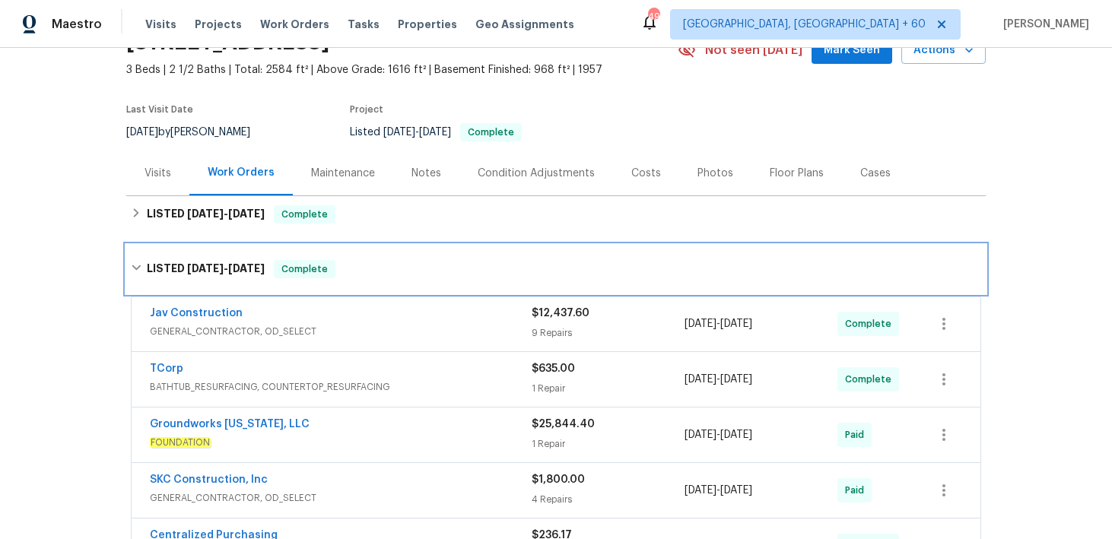
scroll to position [18, 0]
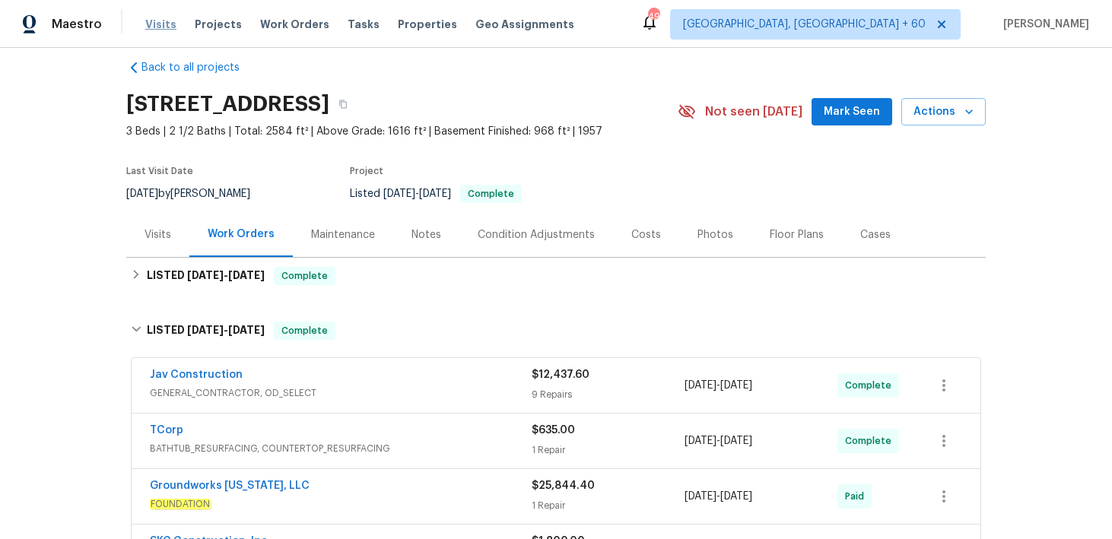
click at [160, 26] on span "Visits" at bounding box center [160, 24] width 31 height 15
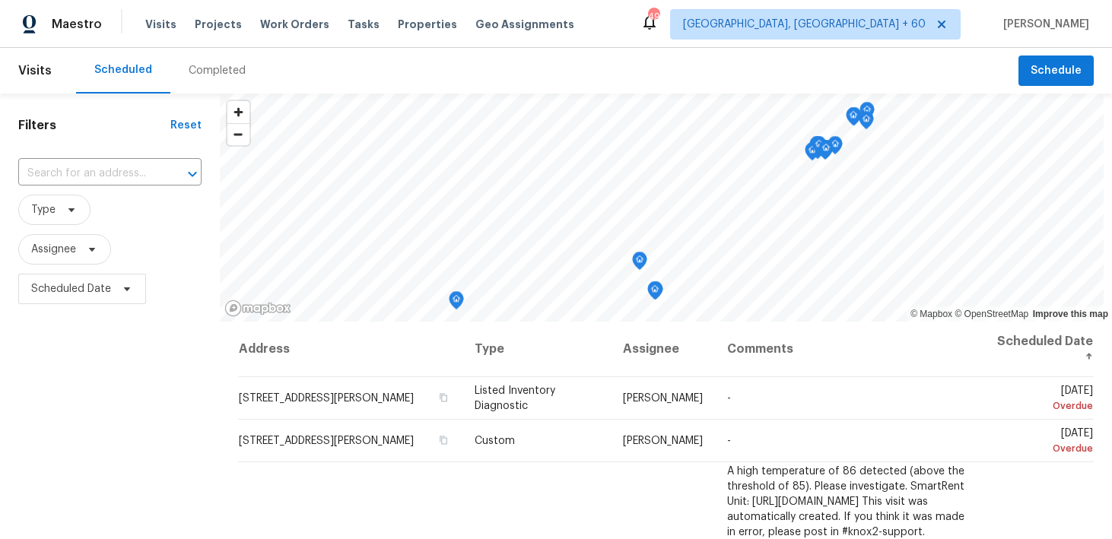
click at [197, 72] on div "Completed" at bounding box center [217, 70] width 57 height 15
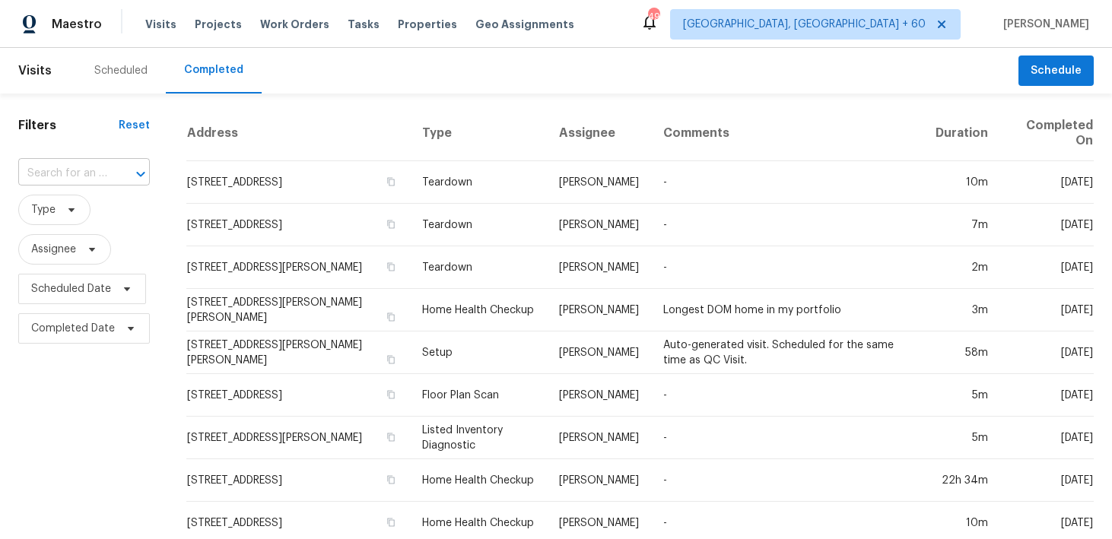
click at [75, 169] on input "text" at bounding box center [62, 174] width 89 height 24
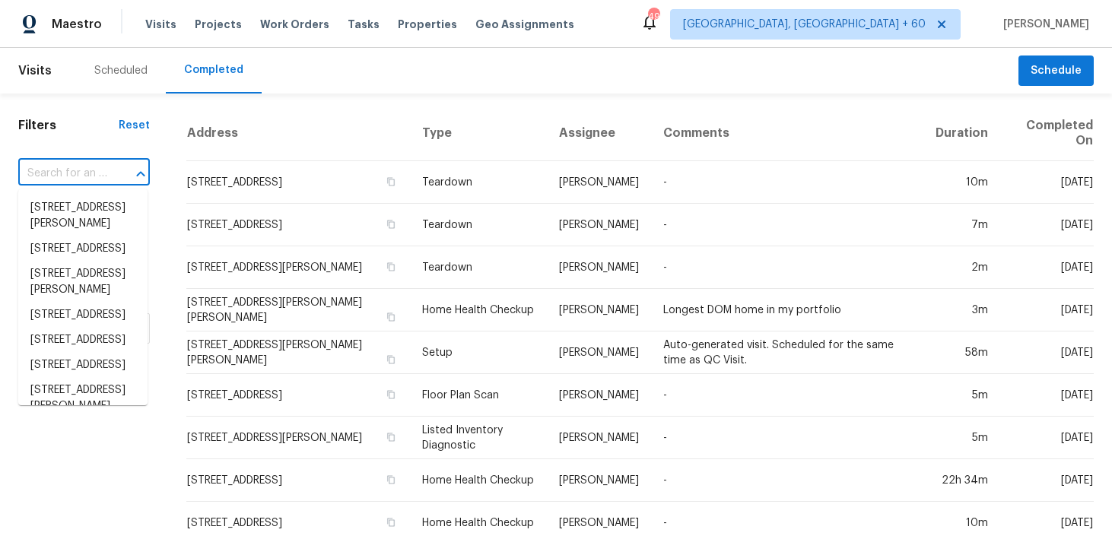
paste input "[STREET_ADDRESS]"
type input "[STREET_ADDRESS]"
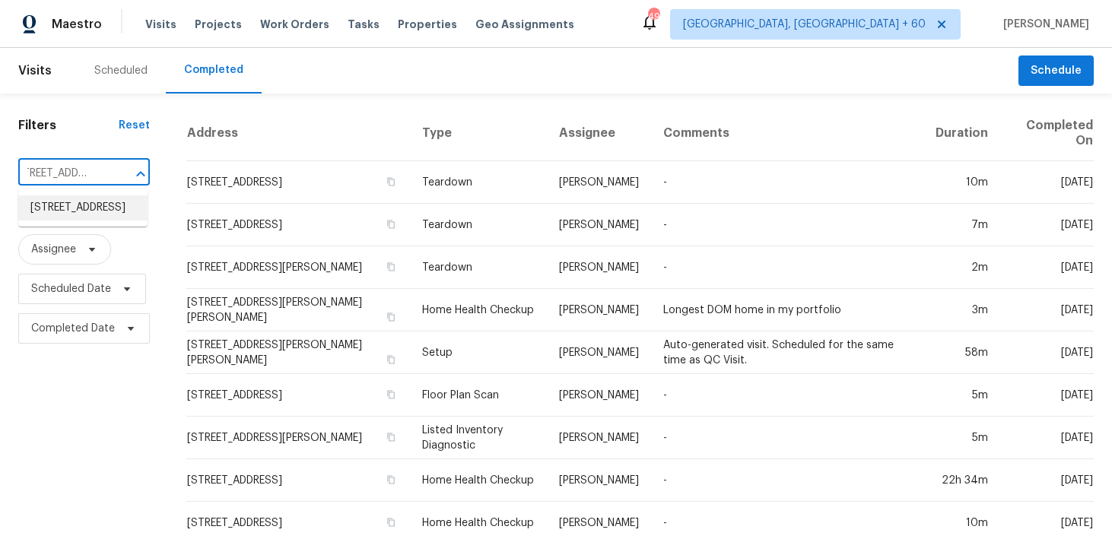
click at [62, 211] on li "[STREET_ADDRESS]" at bounding box center [82, 207] width 129 height 25
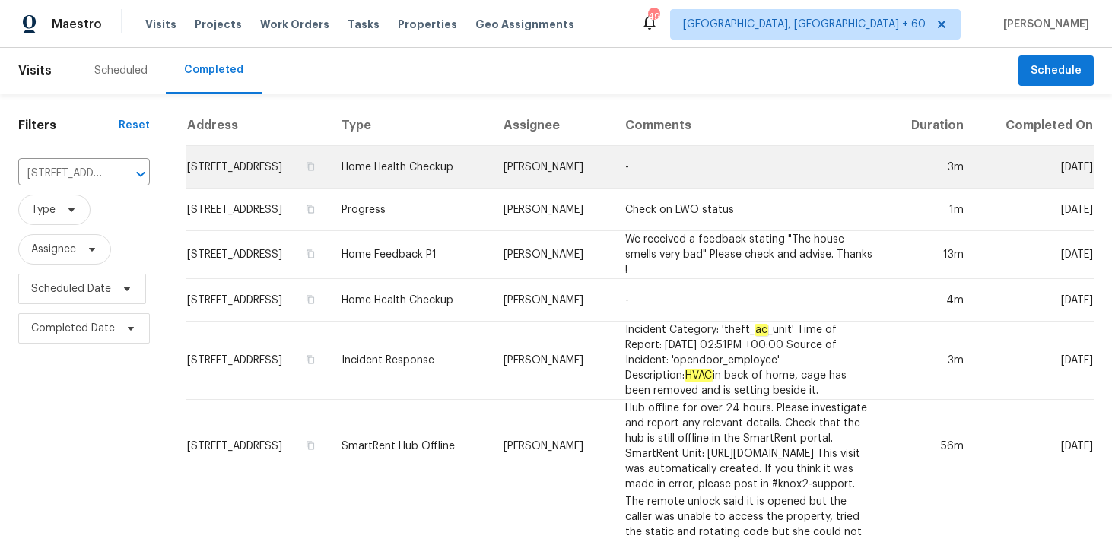
click at [420, 184] on td "Home Health Checkup" at bounding box center [410, 167] width 162 height 43
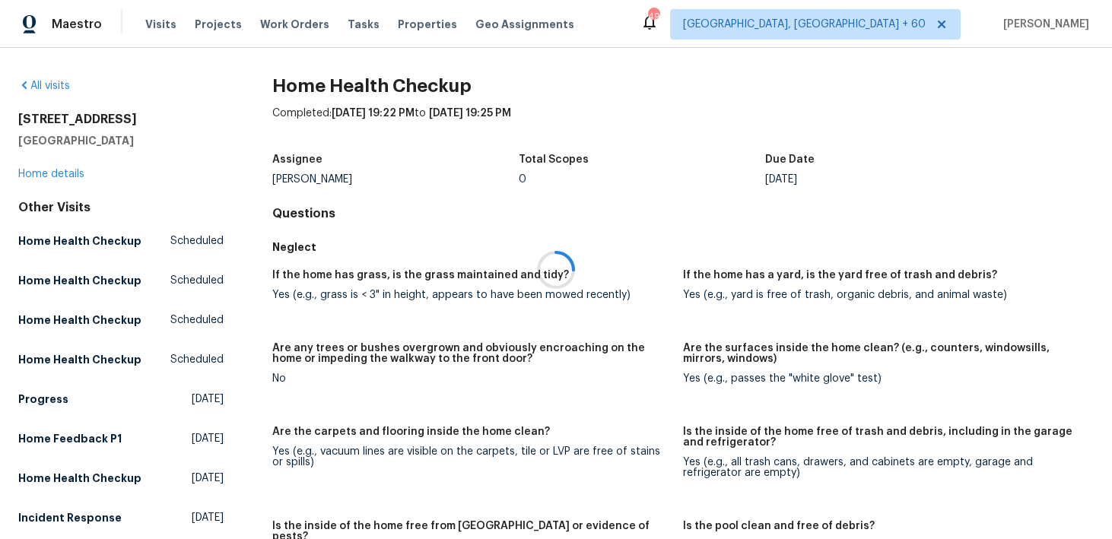
click at [62, 182] on div at bounding box center [556, 269] width 1112 height 539
click at [51, 174] on link "Home details" at bounding box center [51, 174] width 66 height 11
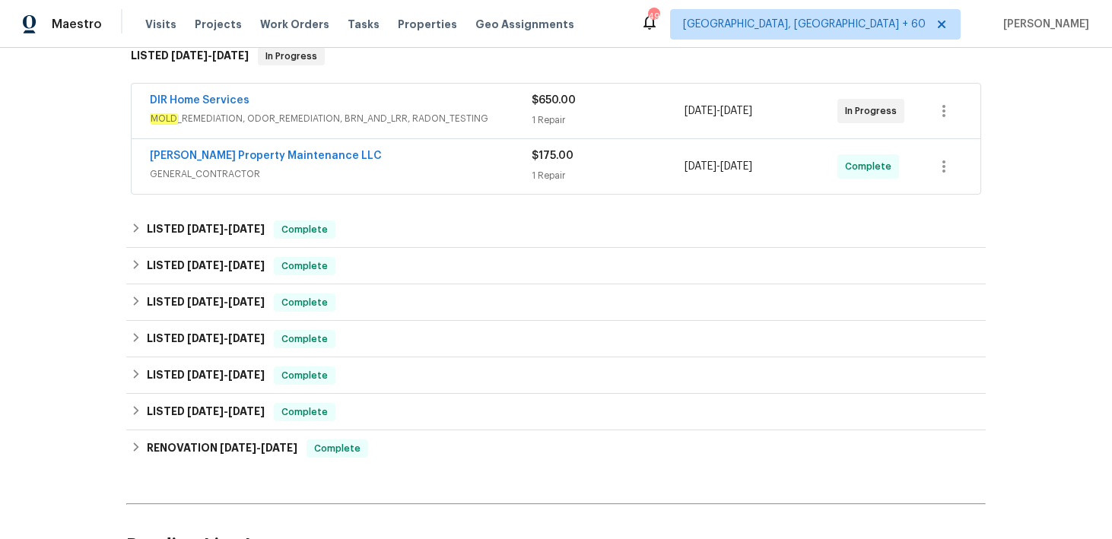
scroll to position [270, 0]
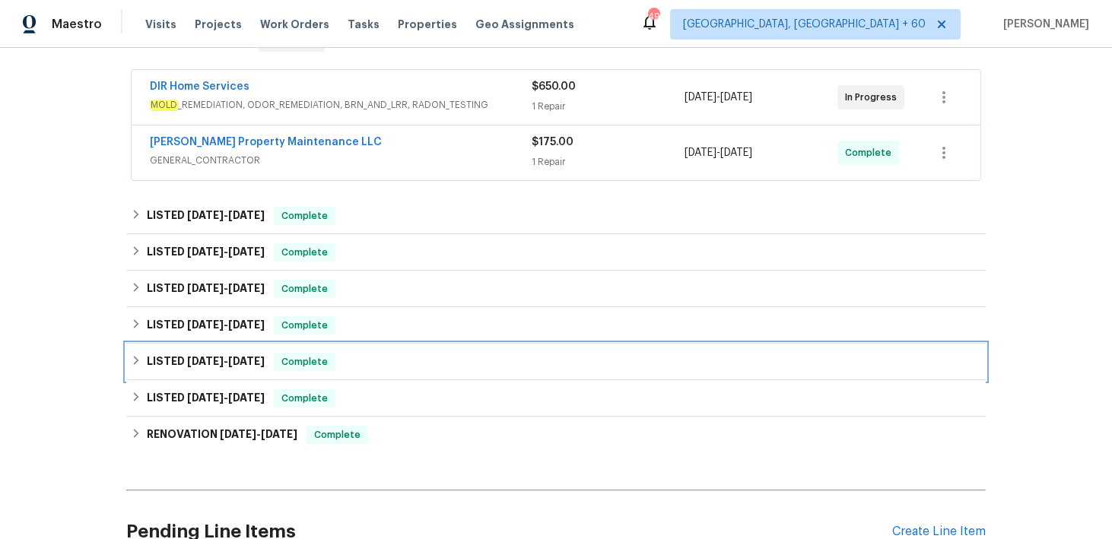
click at [314, 351] on div "LISTED [DATE] - [DATE] Complete" at bounding box center [555, 362] width 859 height 36
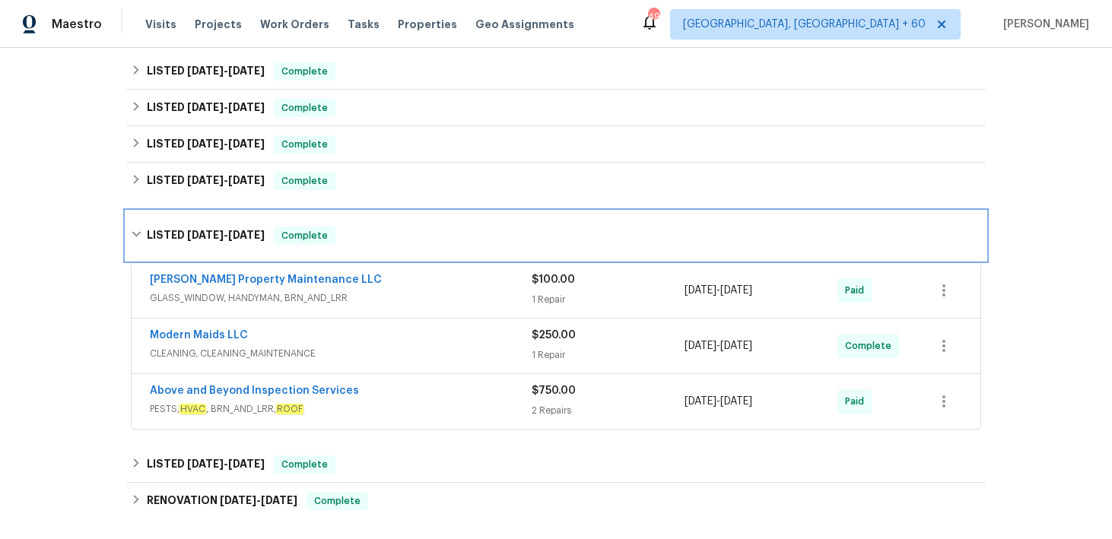
scroll to position [419, 0]
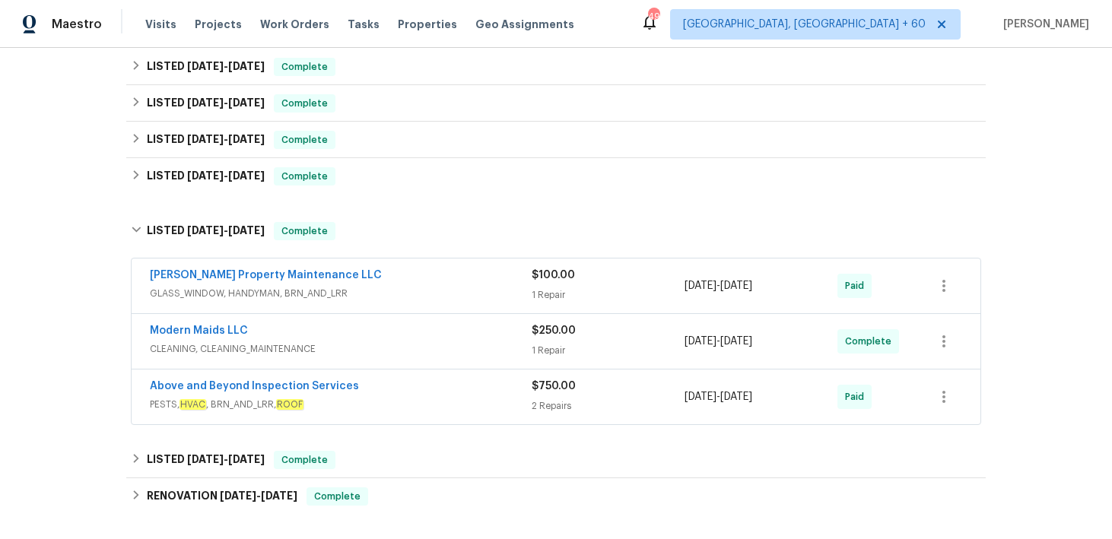
click at [542, 335] on span "$250.00" at bounding box center [553, 330] width 44 height 11
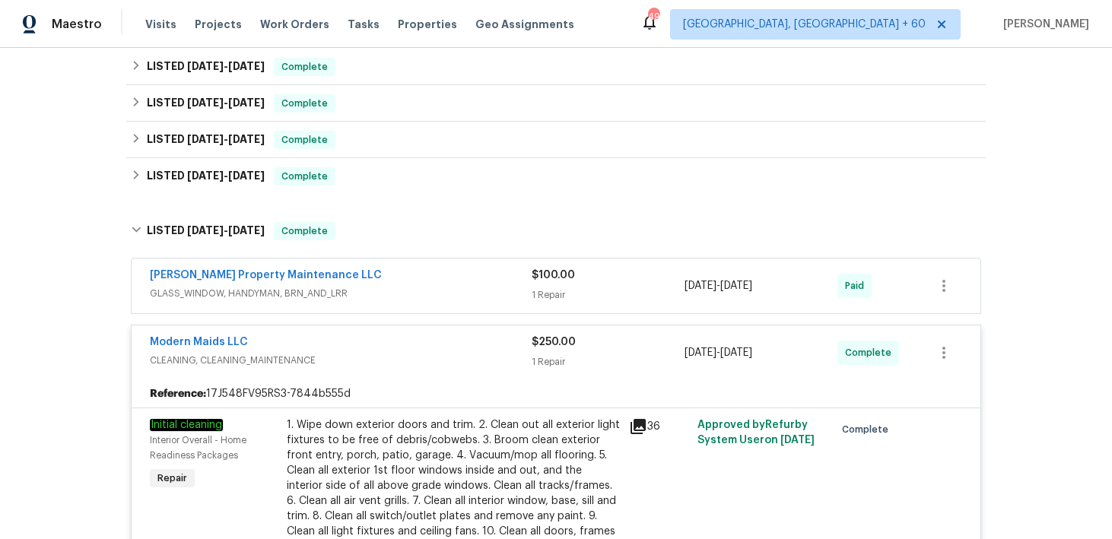
click at [547, 293] on div "1 Repair" at bounding box center [607, 294] width 153 height 15
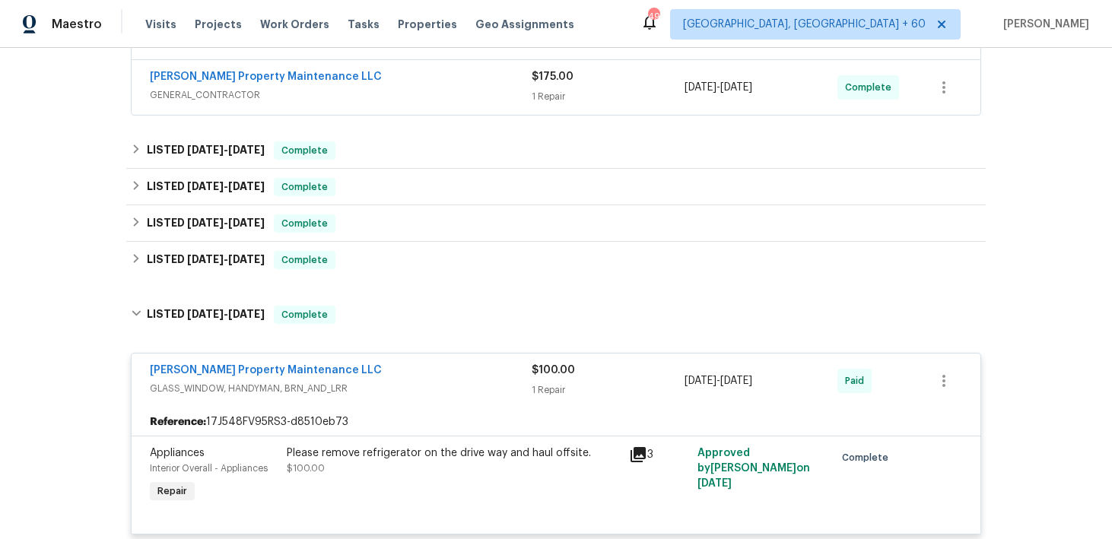
scroll to position [308, 0]
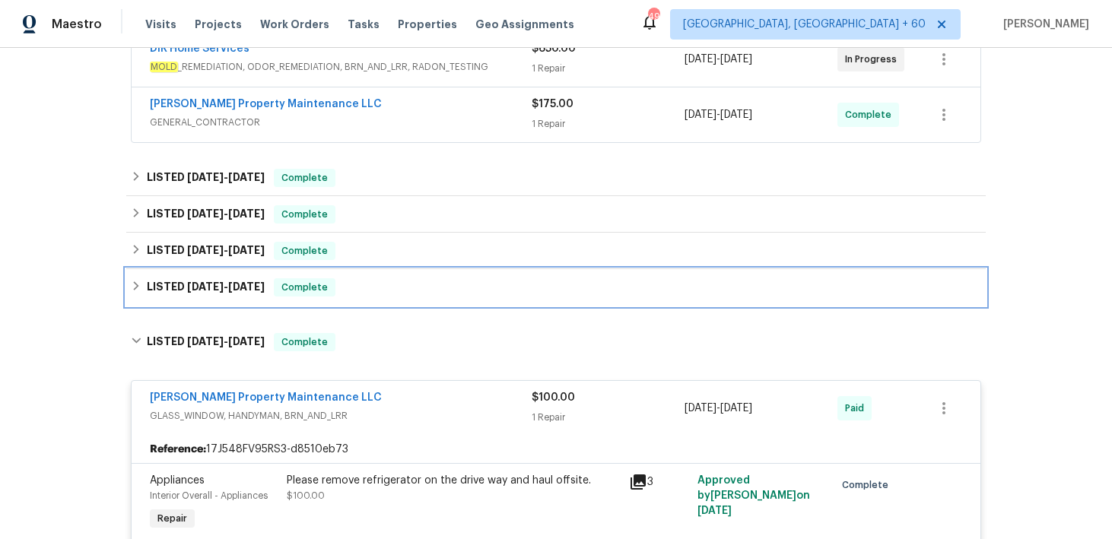
click at [407, 287] on div "LISTED [DATE] - [DATE] Complete" at bounding box center [556, 287] width 850 height 18
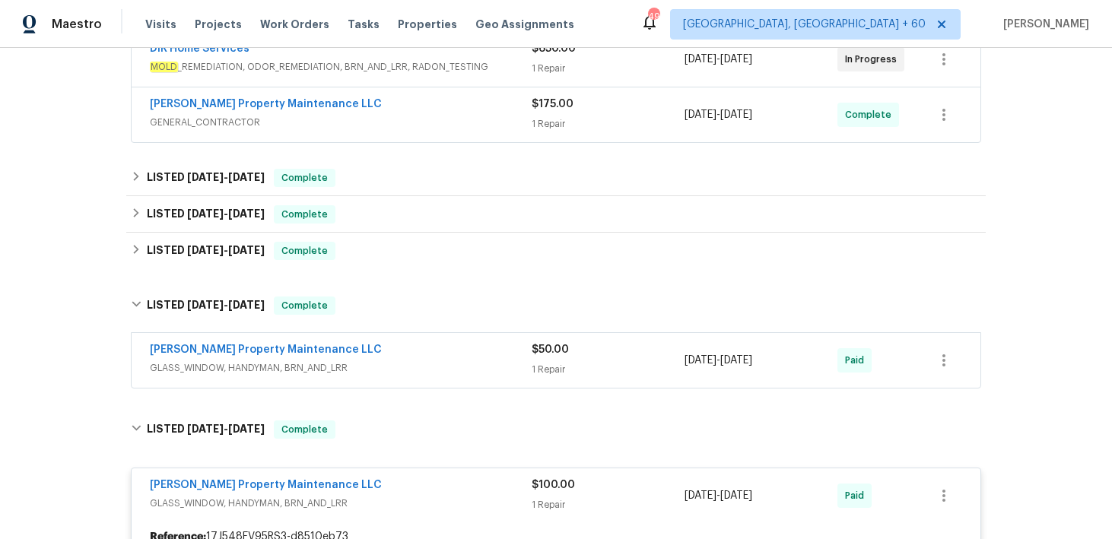
click at [541, 367] on div "1 Repair" at bounding box center [607, 369] width 153 height 15
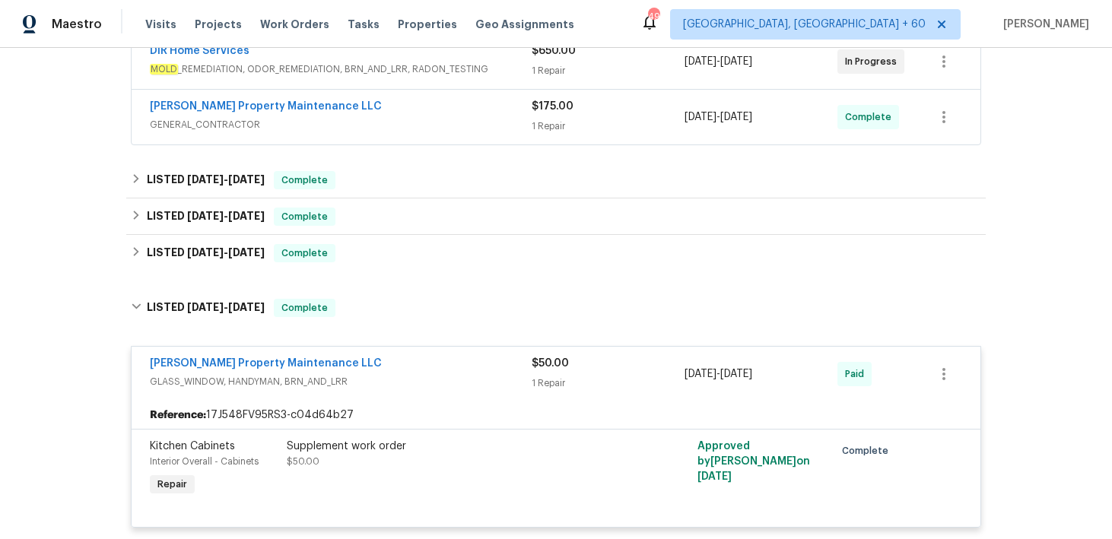
scroll to position [295, 0]
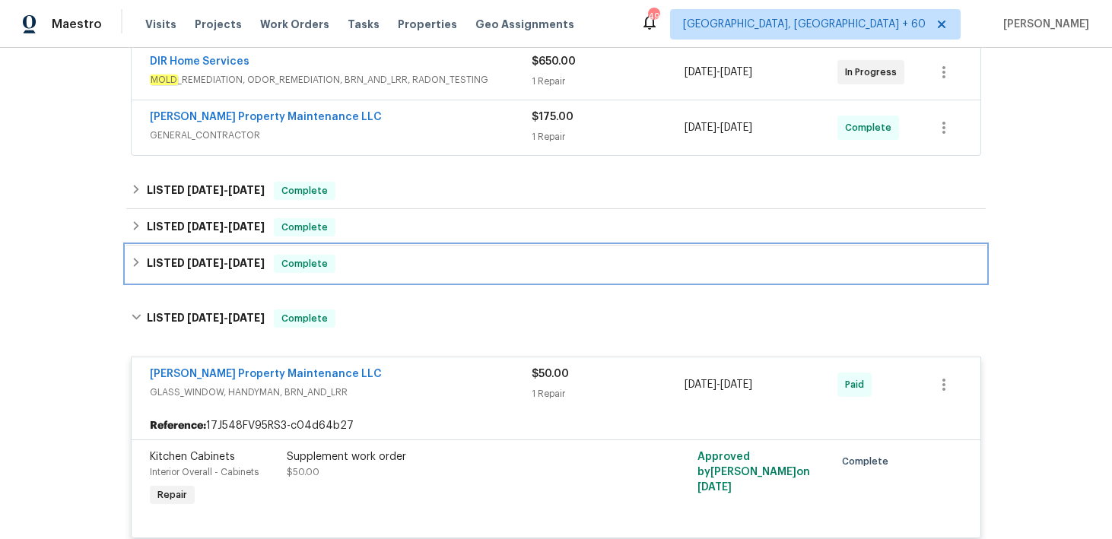
click at [396, 259] on div "LISTED [DATE] - [DATE] Complete" at bounding box center [556, 264] width 850 height 18
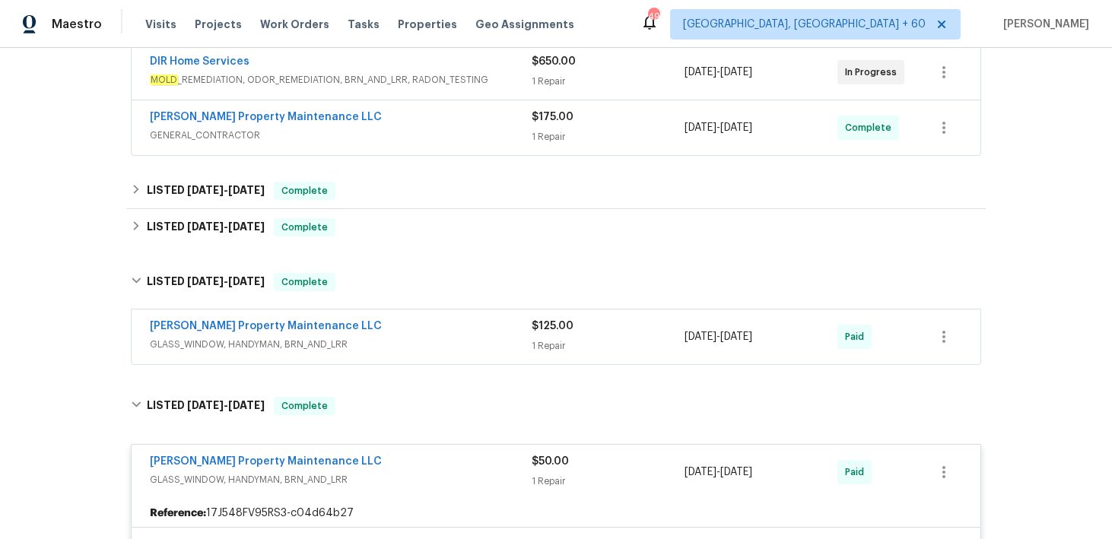
click at [521, 331] on div "[PERSON_NAME] Property Maintenance LLC" at bounding box center [341, 328] width 382 height 18
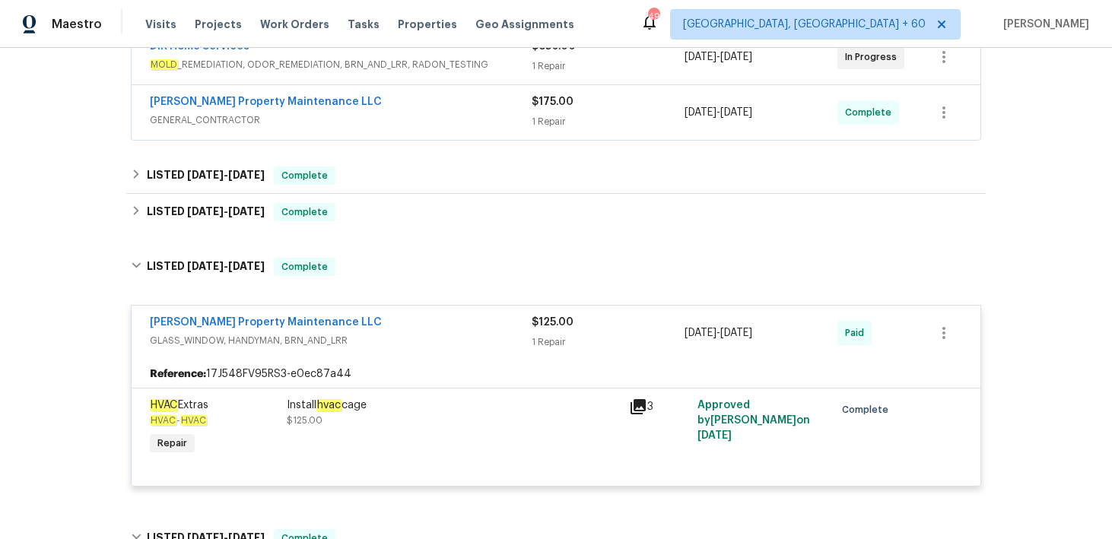
scroll to position [304, 0]
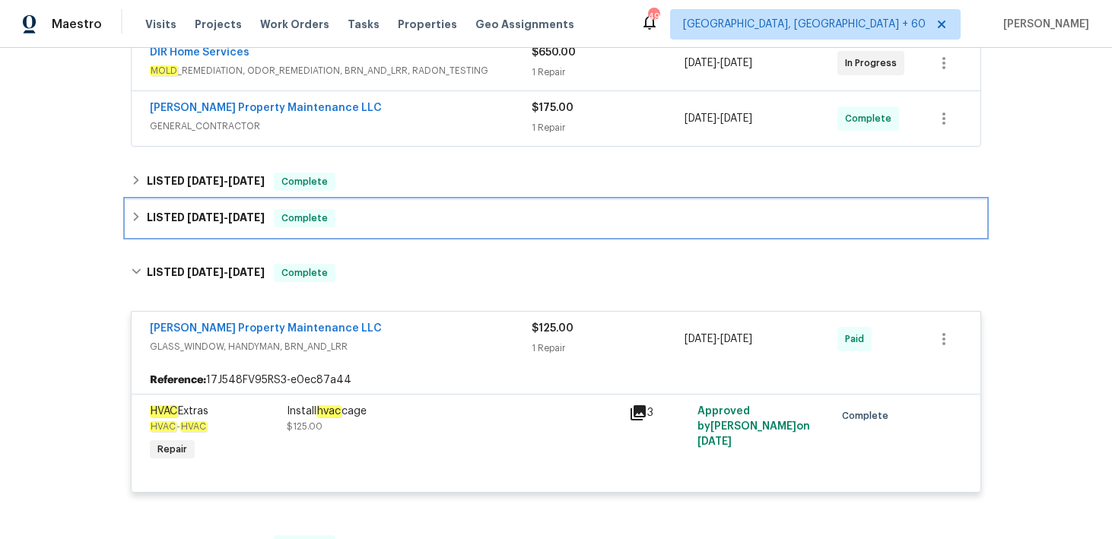
click at [377, 231] on div "LISTED [DATE] - [DATE] Complete" at bounding box center [555, 218] width 859 height 36
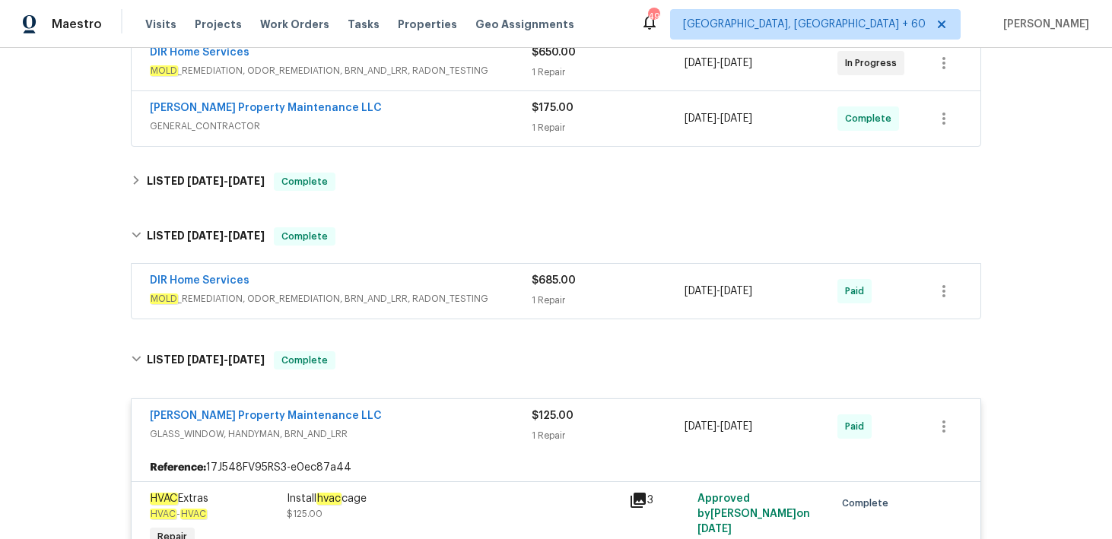
click at [534, 290] on div "$685.00 1 Repair" at bounding box center [607, 291] width 153 height 36
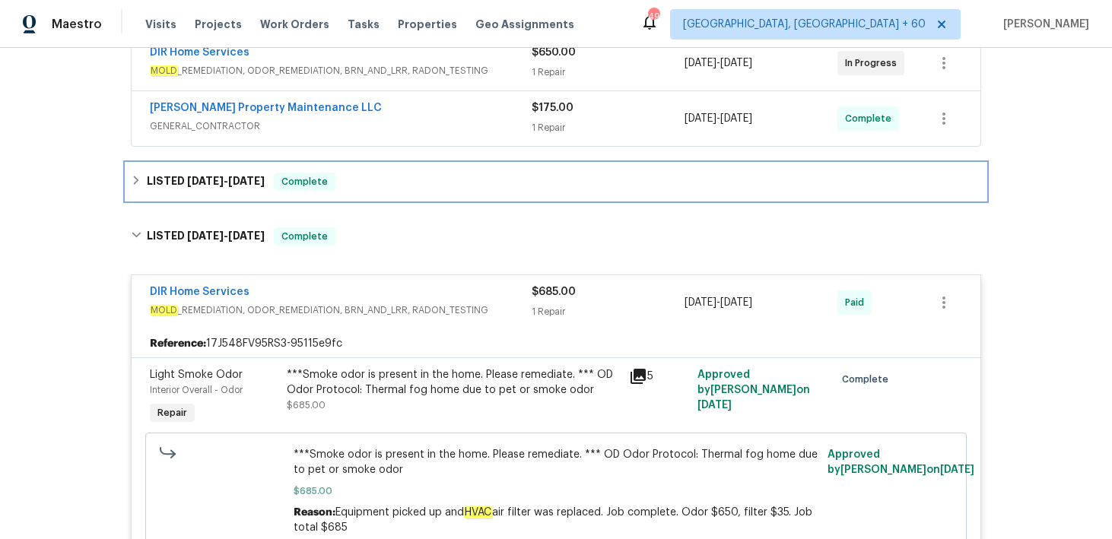
click at [361, 189] on div "LISTED [DATE] - [DATE] Complete" at bounding box center [556, 182] width 850 height 18
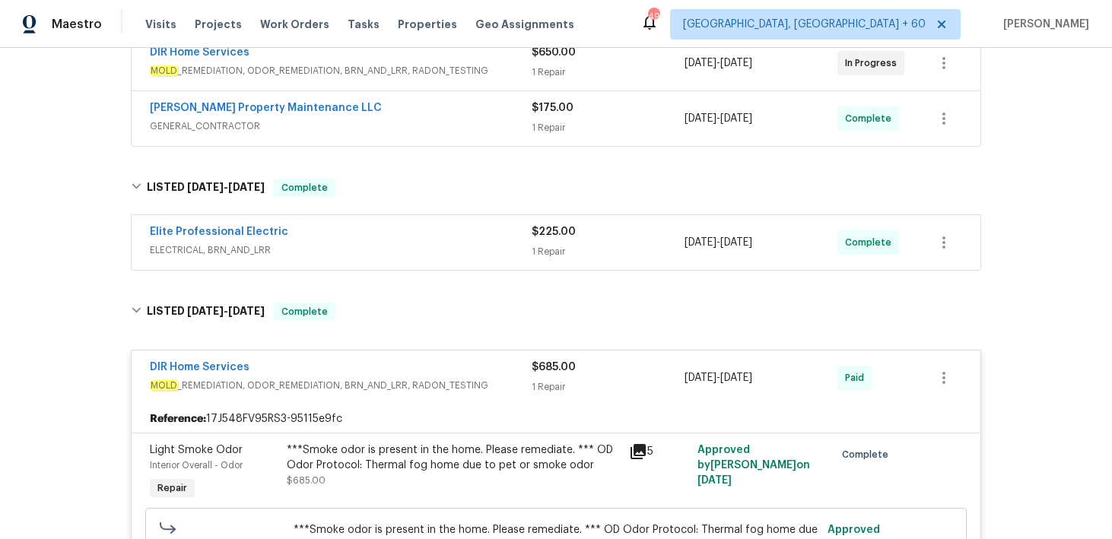
click at [524, 249] on span "ELECTRICAL, BRN_AND_LRR" at bounding box center [341, 250] width 382 height 15
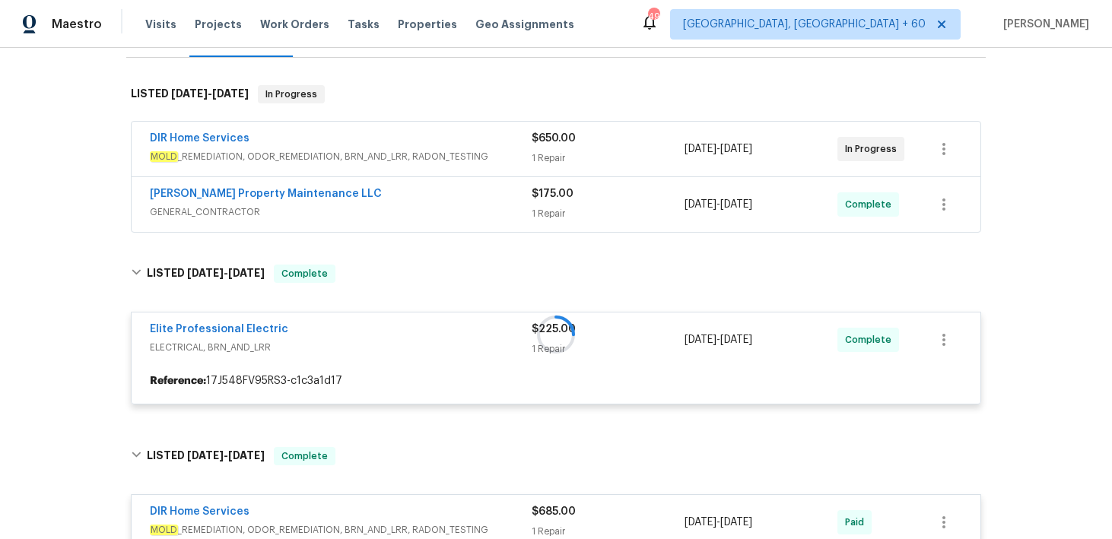
scroll to position [211, 0]
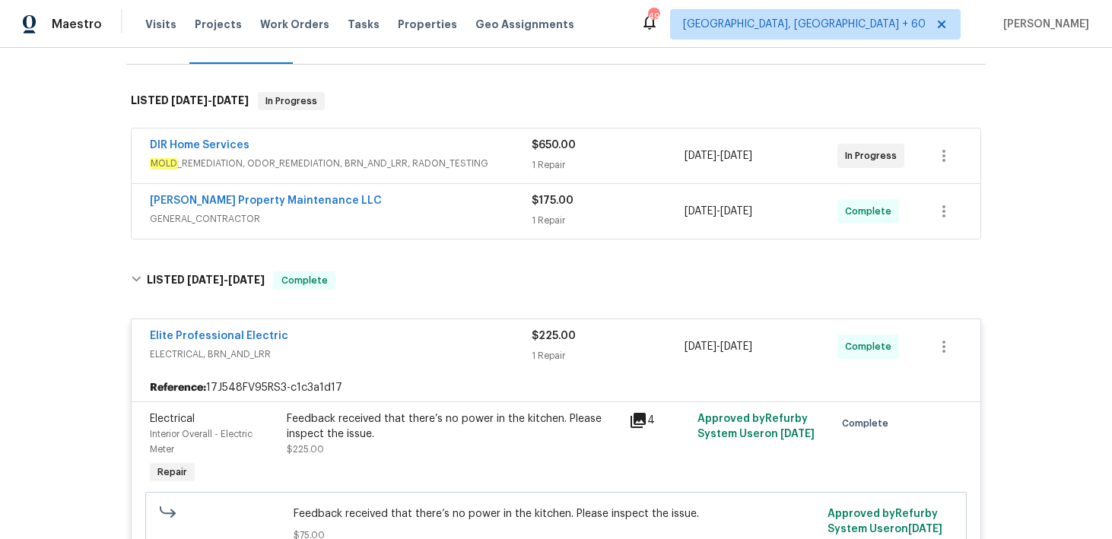
click at [541, 213] on div "1 Repair" at bounding box center [607, 220] width 153 height 15
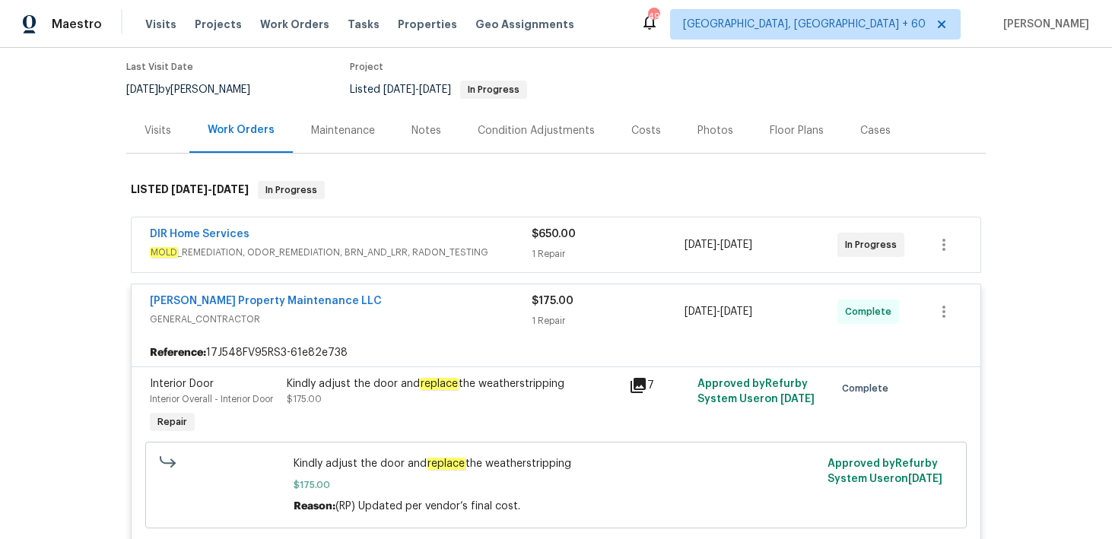
scroll to position [118, 0]
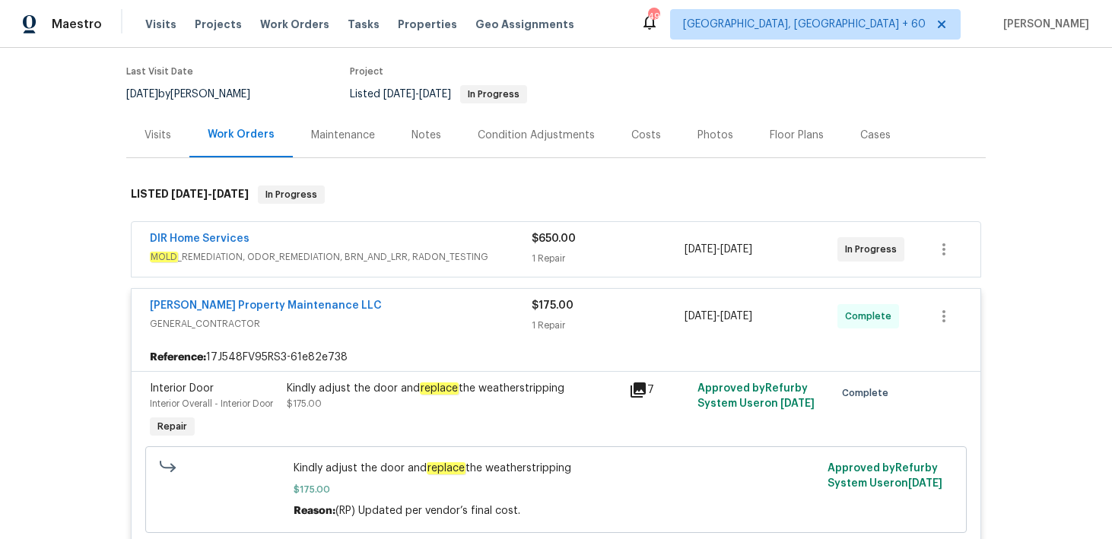
click at [534, 260] on div "1 Repair" at bounding box center [607, 258] width 153 height 15
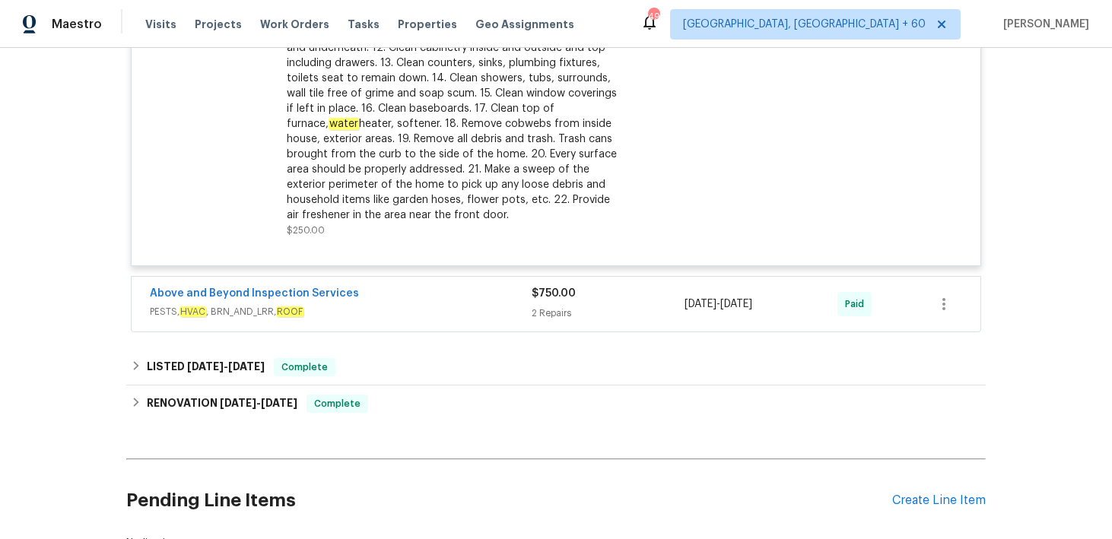
scroll to position [2708, 0]
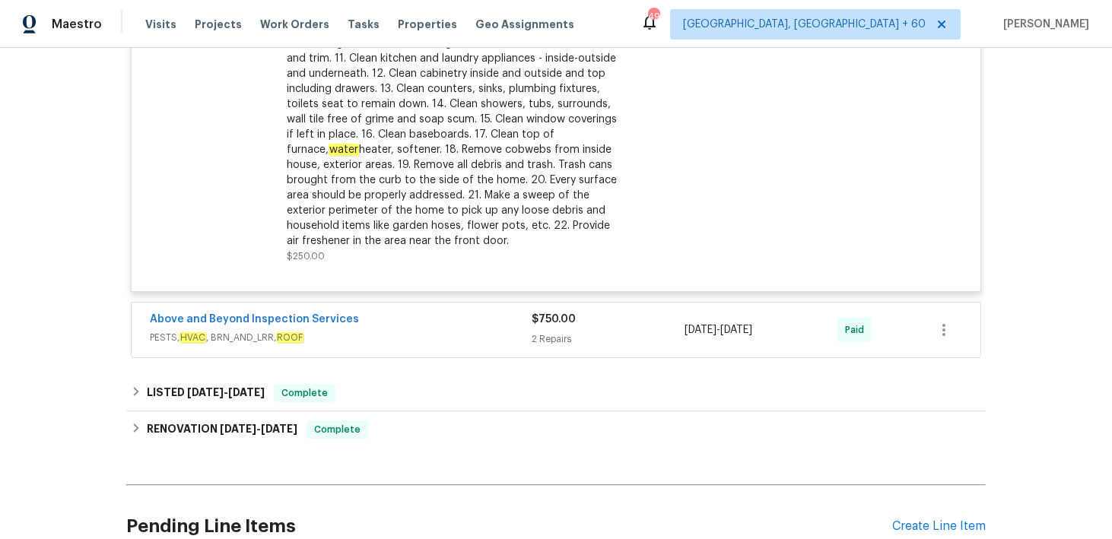
click at [543, 340] on div "2 Repairs" at bounding box center [607, 338] width 153 height 15
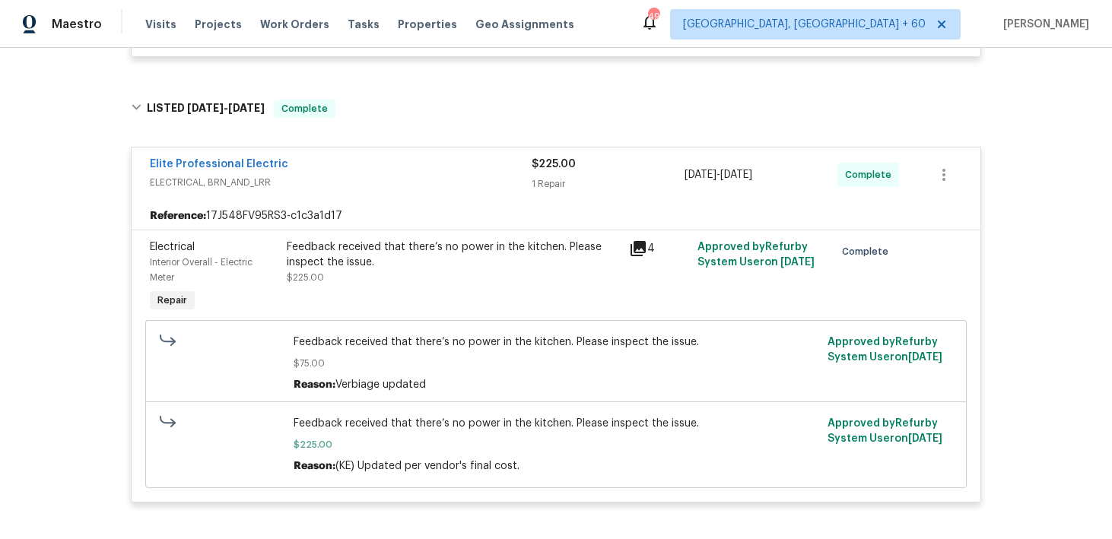
scroll to position [0, 0]
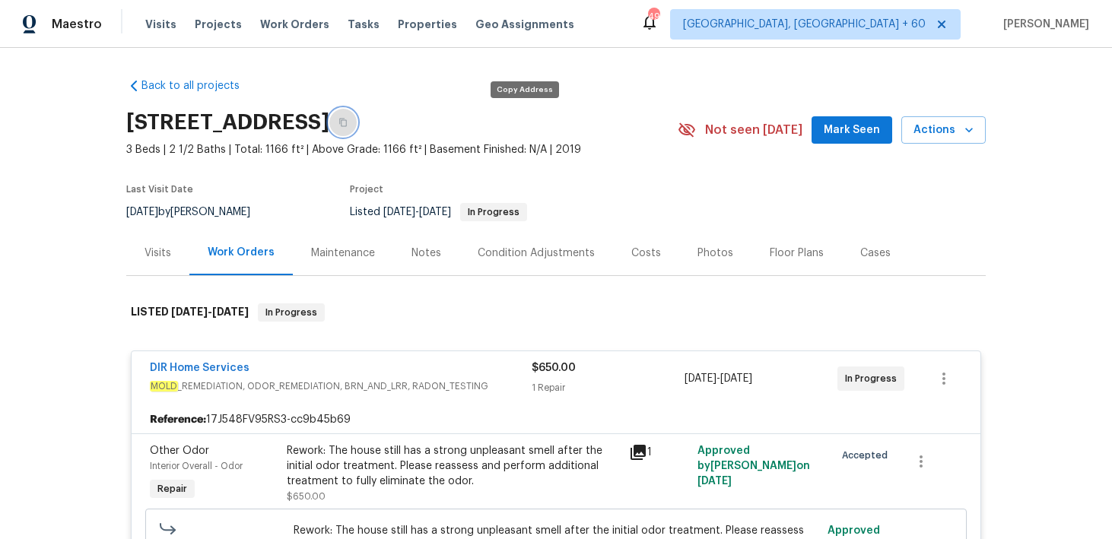
click at [347, 123] on icon "button" at bounding box center [343, 123] width 8 height 8
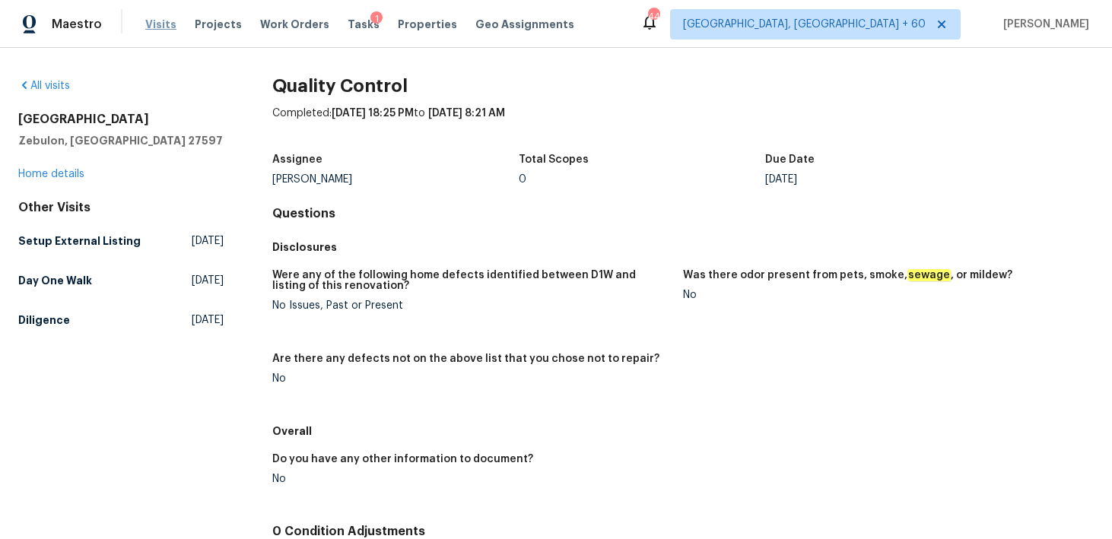
click at [160, 20] on span "Visits" at bounding box center [160, 24] width 31 height 15
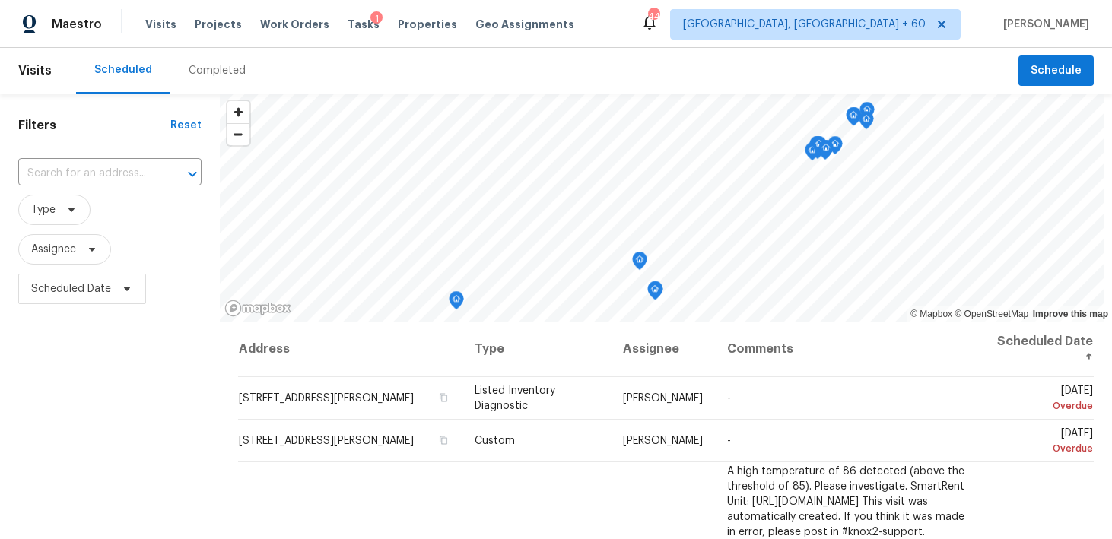
click at [211, 76] on div "Completed" at bounding box center [217, 70] width 57 height 15
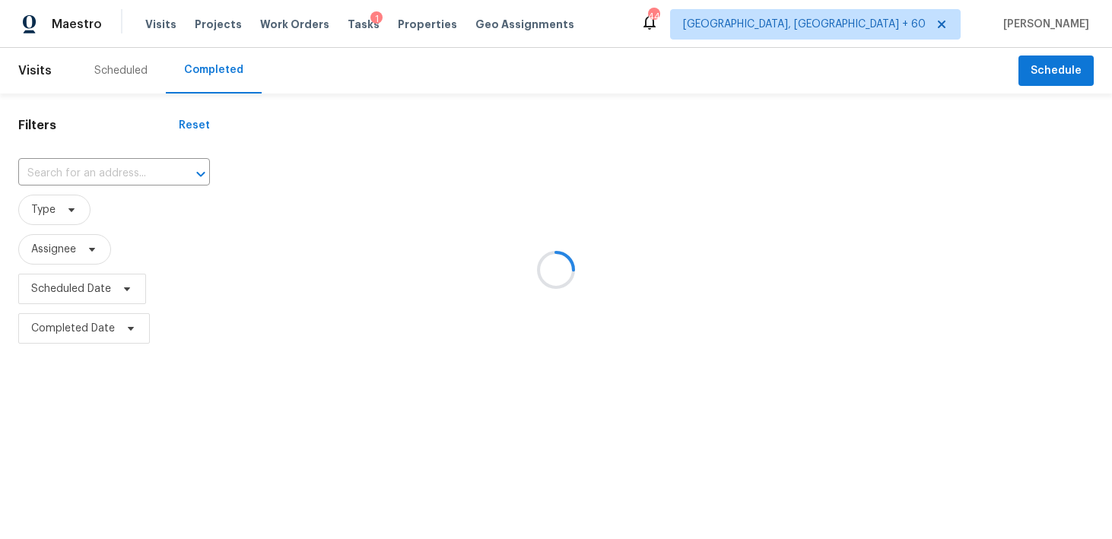
click at [94, 161] on div at bounding box center [556, 269] width 1112 height 539
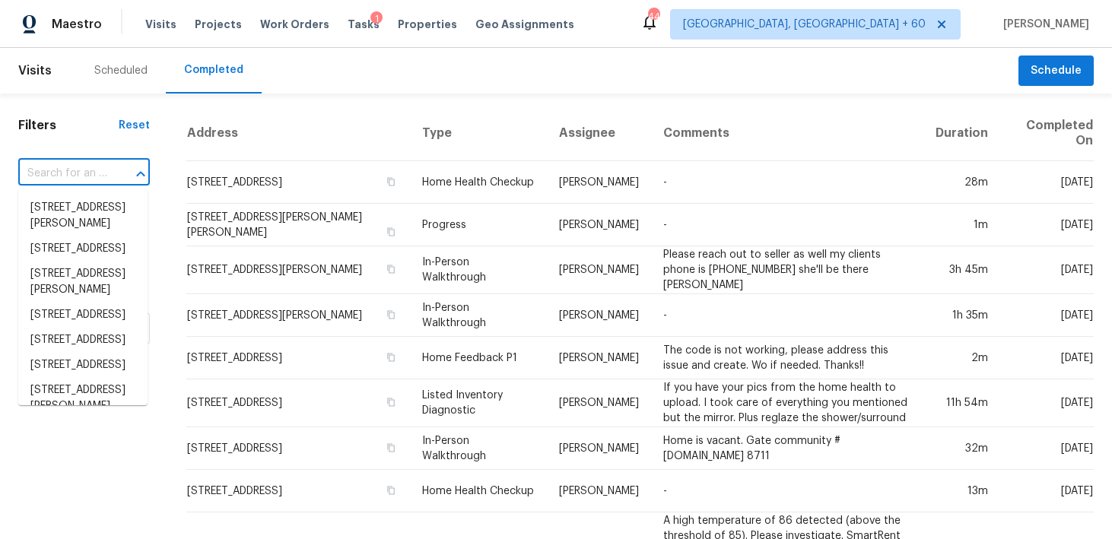
click at [78, 162] on input "text" at bounding box center [62, 174] width 89 height 24
paste input "[STREET_ADDRESS]"
type input "[STREET_ADDRESS]"
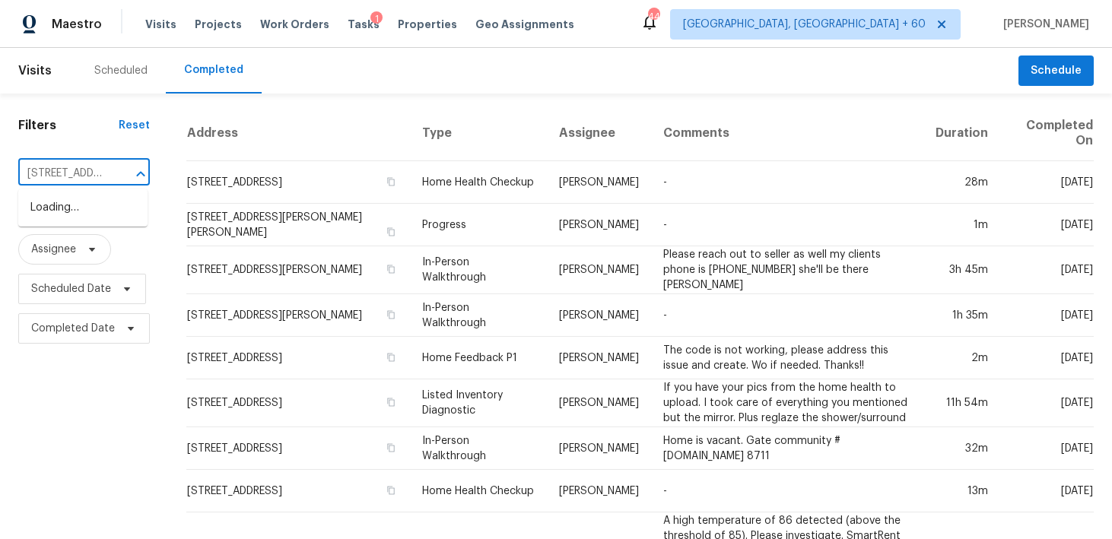
scroll to position [0, 119]
click at [70, 214] on li "[STREET_ADDRESS]" at bounding box center [82, 207] width 129 height 25
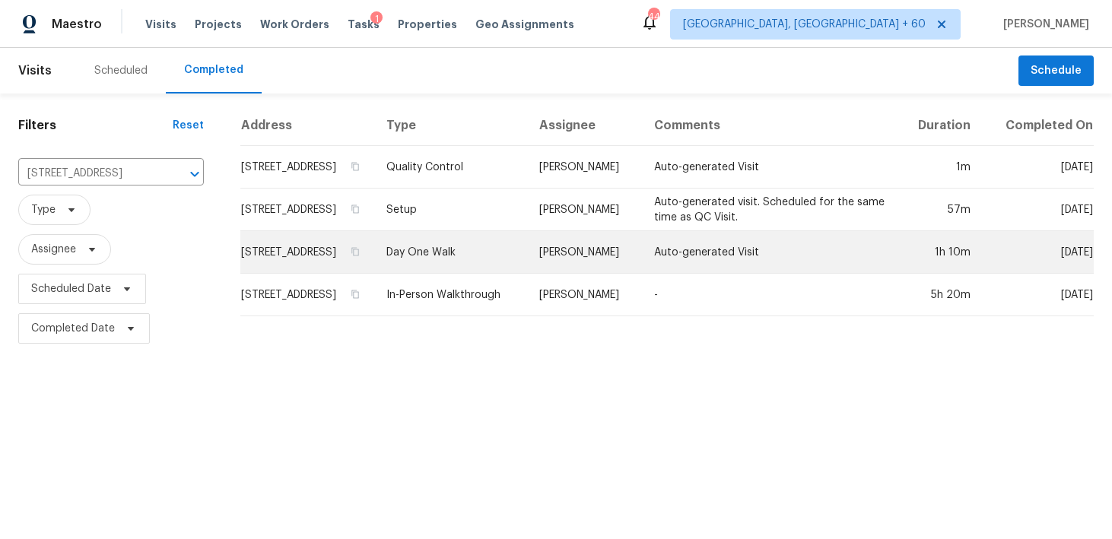
click at [465, 268] on td "Day One Walk" at bounding box center [450, 252] width 153 height 43
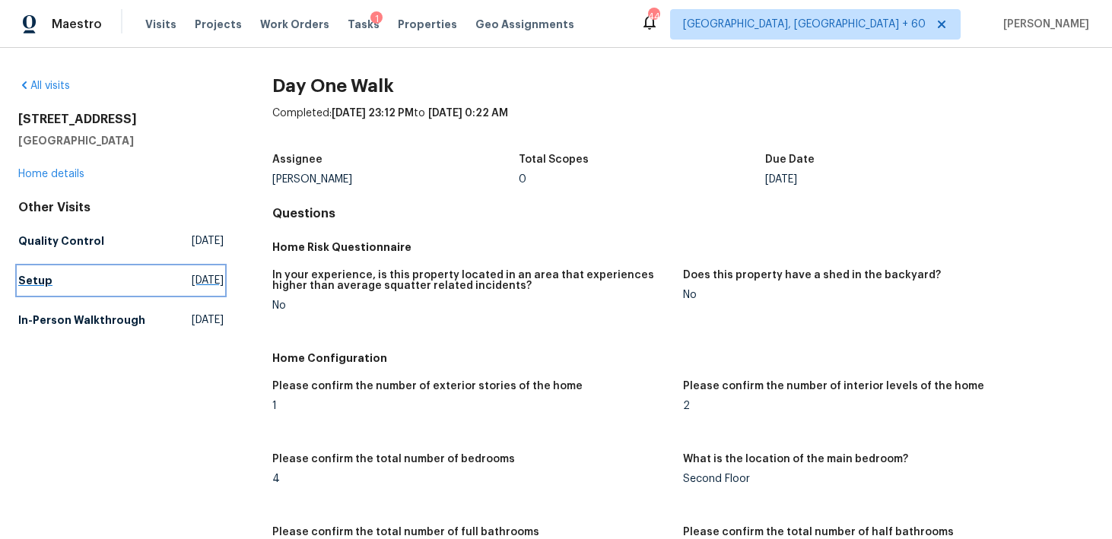
click at [33, 283] on h5 "Setup" at bounding box center [35, 280] width 34 height 15
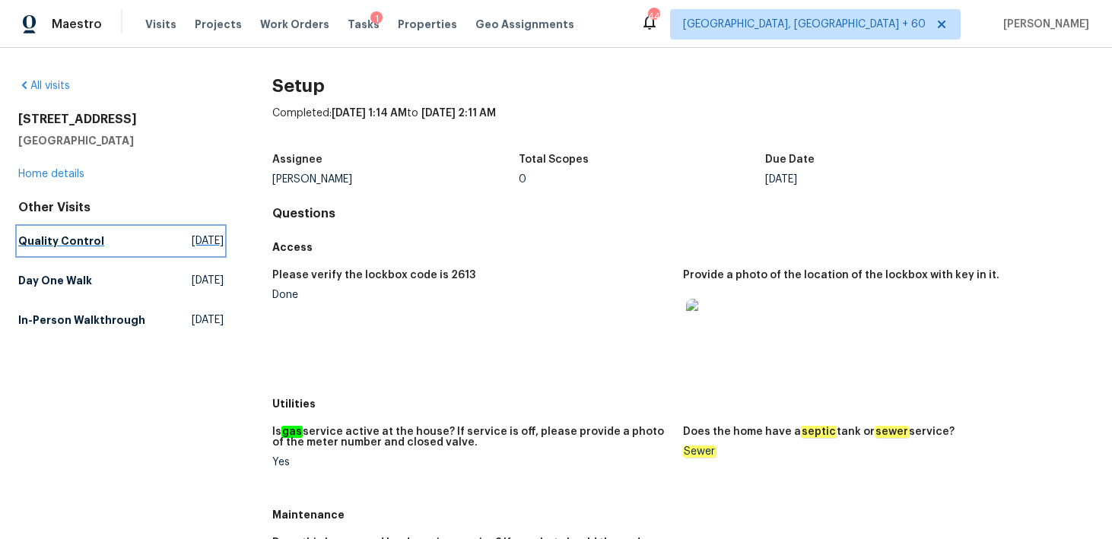
click at [61, 248] on h5 "Quality Control" at bounding box center [61, 240] width 86 height 15
